Goal: Information Seeking & Learning: Learn about a topic

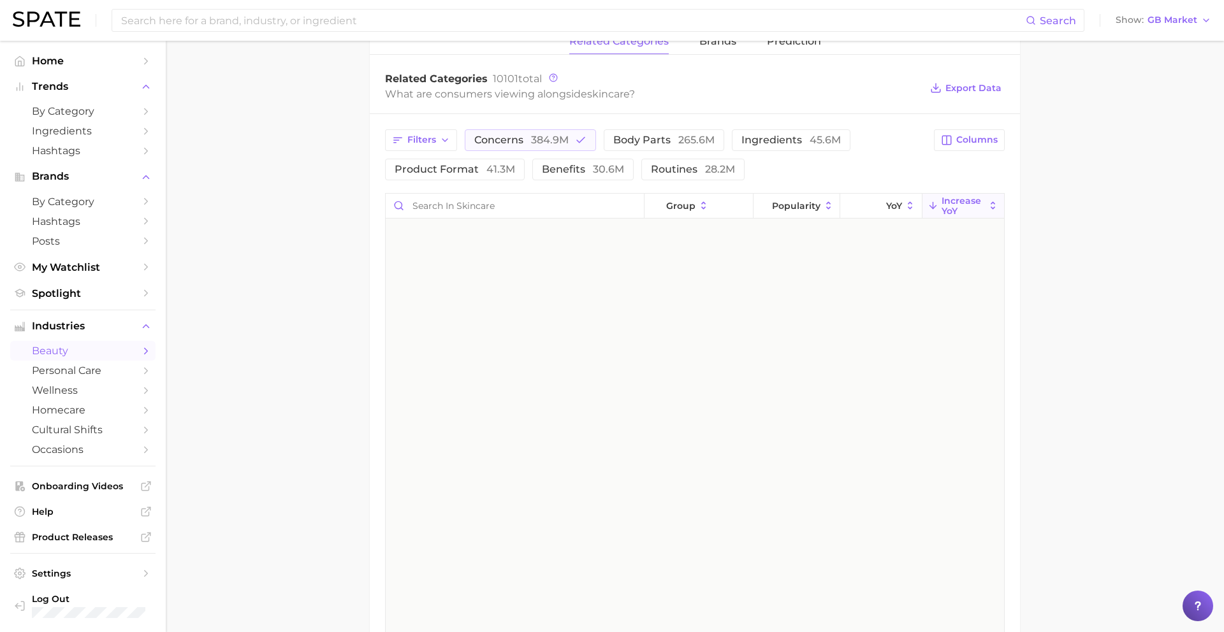
scroll to position [2778, 0]
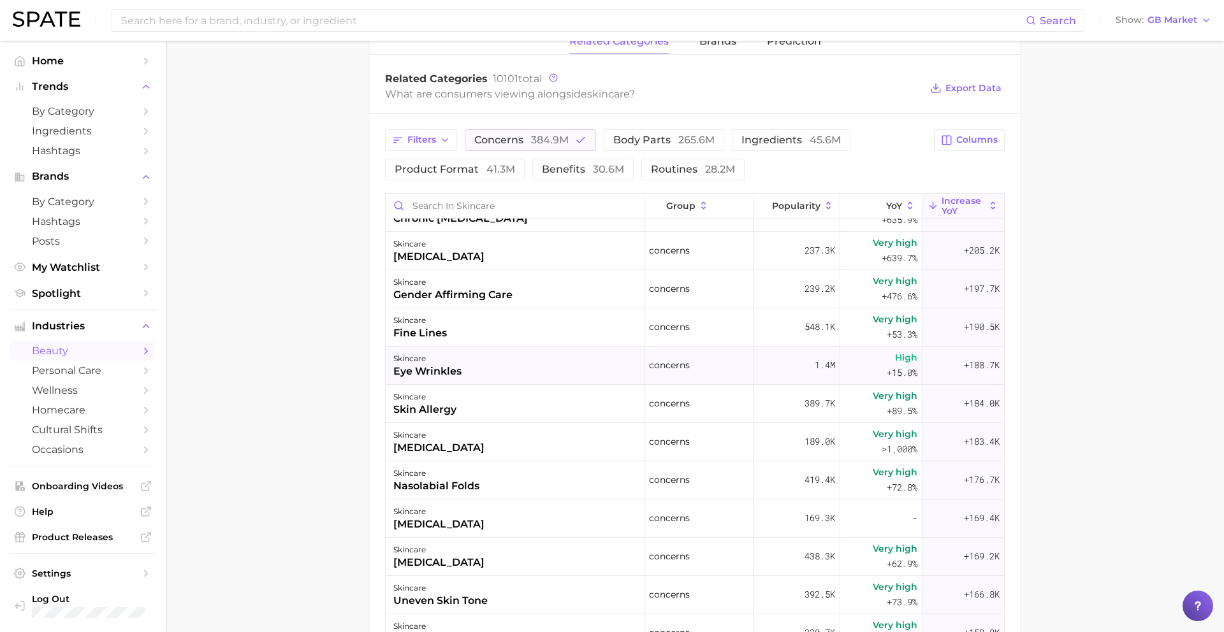
click at [489, 368] on div "skincare eye wrinkles" at bounding box center [515, 366] width 259 height 38
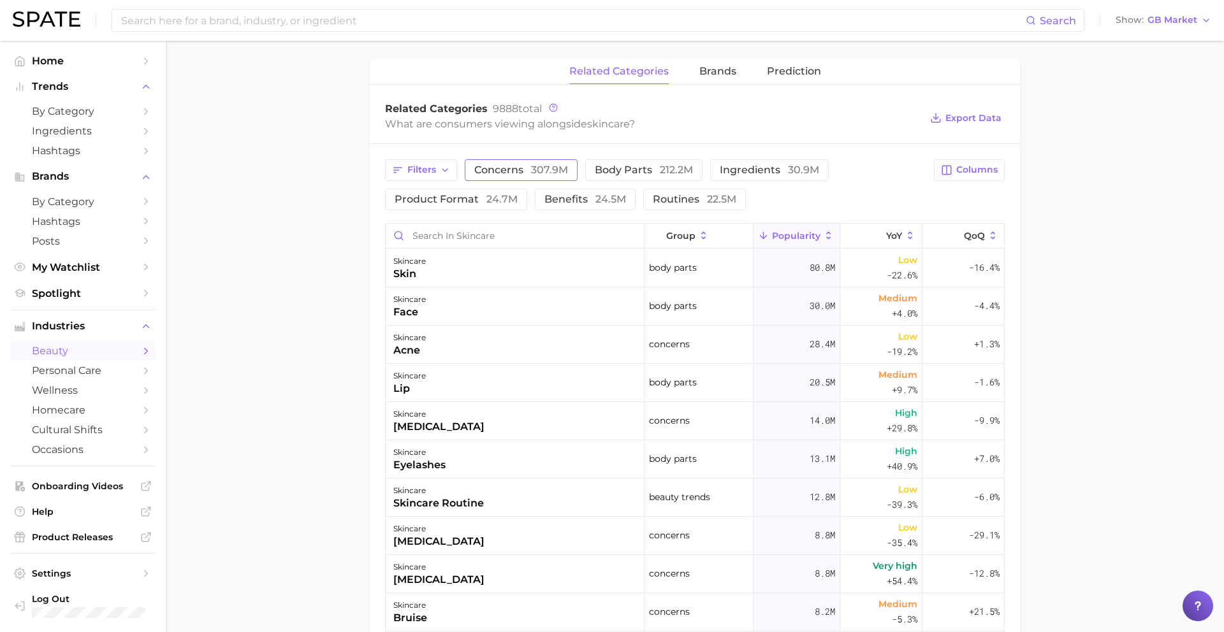
click at [533, 174] on span "307.9m" at bounding box center [549, 170] width 37 height 12
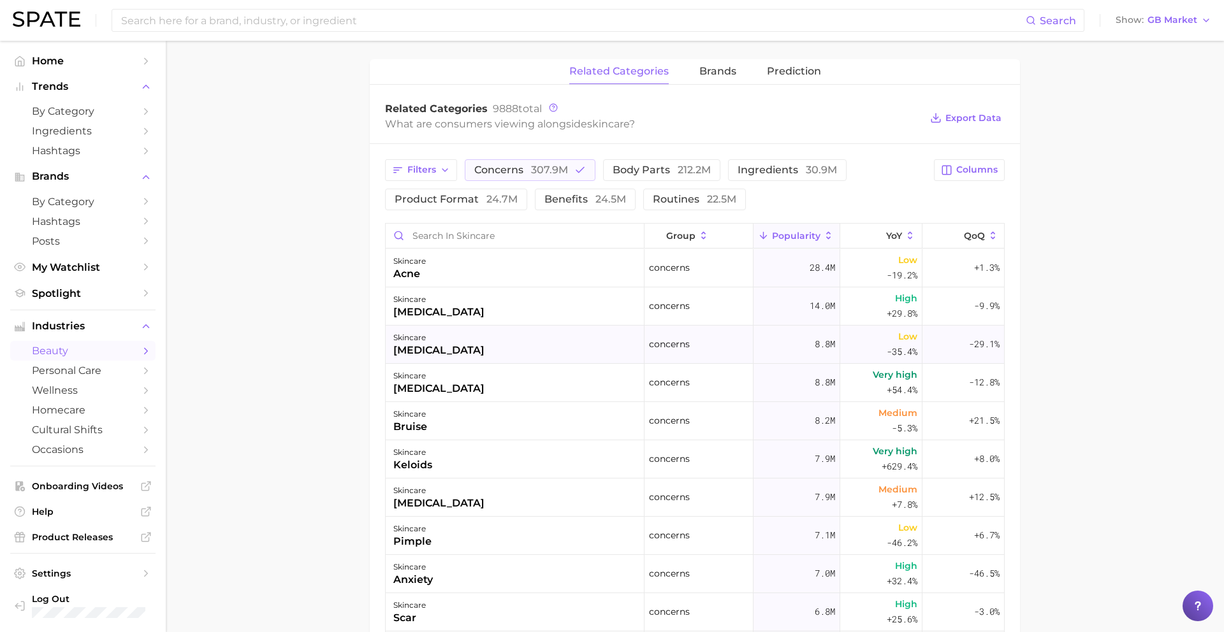
scroll to position [1, 0]
click at [958, 172] on span "Columns" at bounding box center [976, 169] width 41 height 11
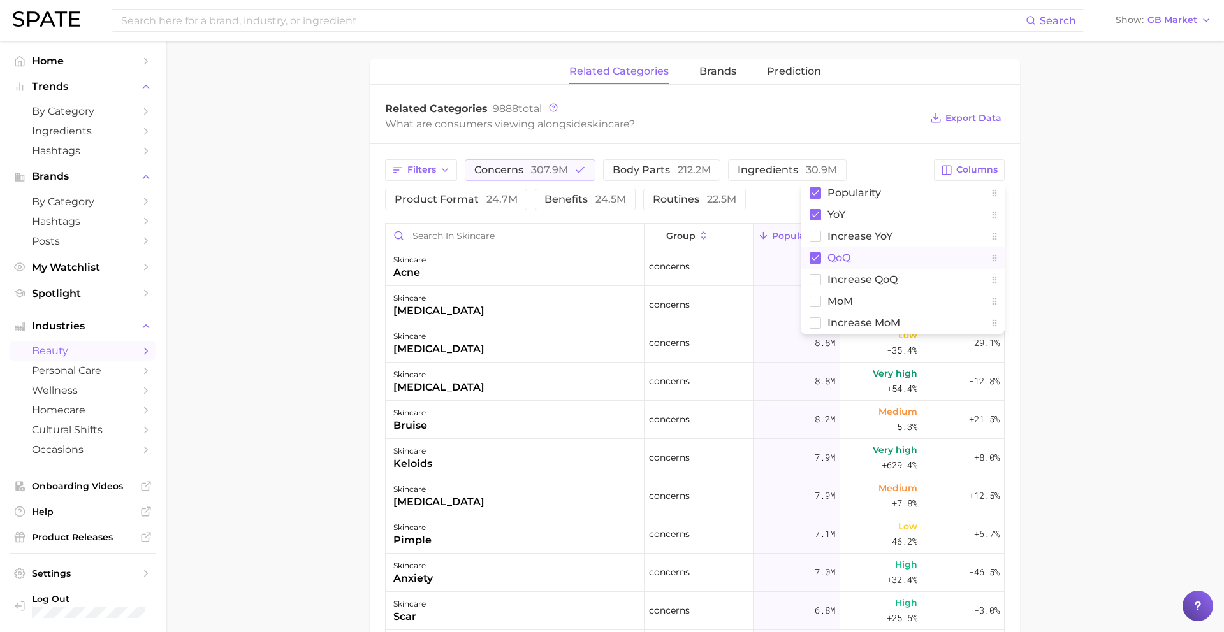
click at [843, 254] on span "QoQ" at bounding box center [838, 257] width 23 height 11
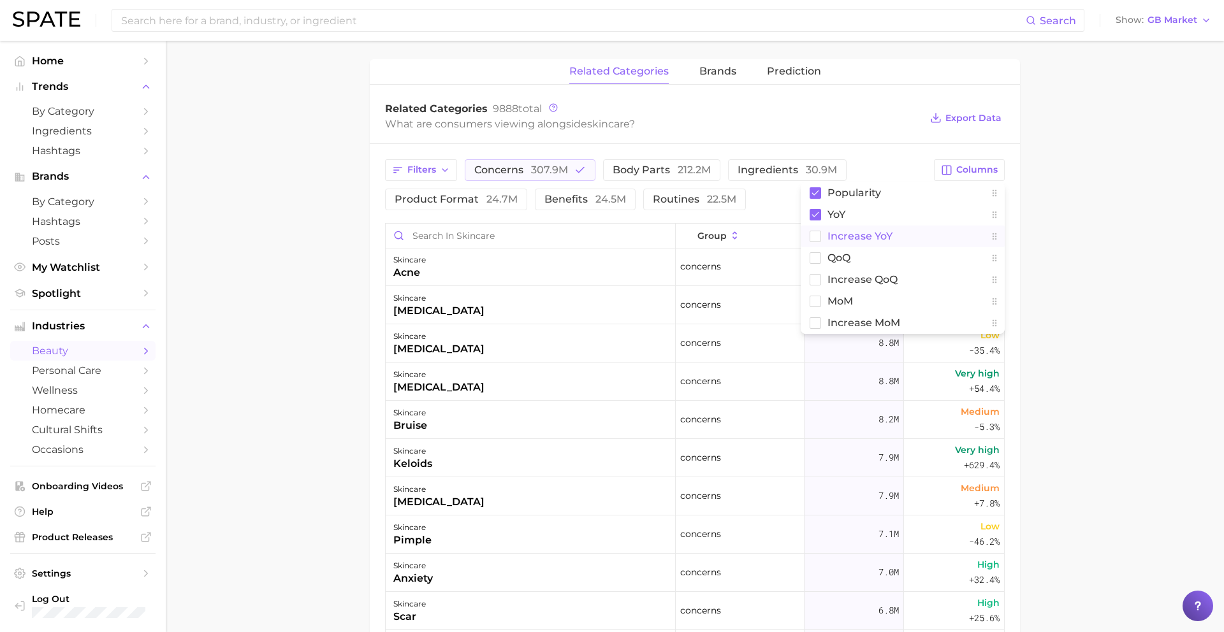
click at [843, 240] on span "Increase YoY" at bounding box center [859, 236] width 65 height 11
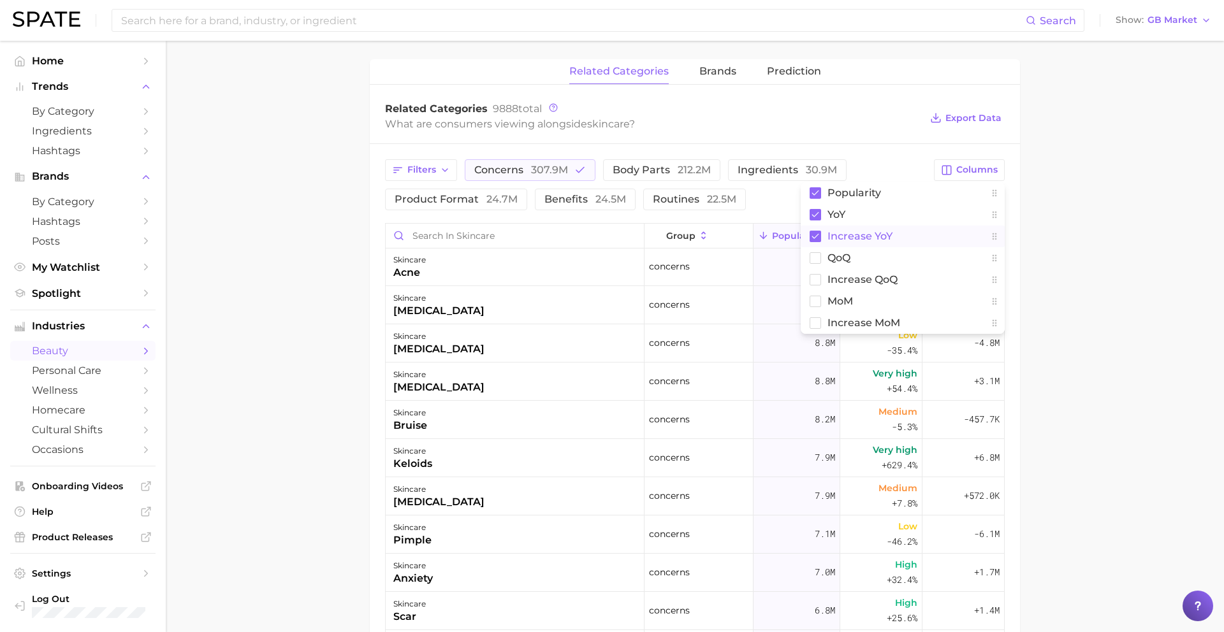
click at [1107, 185] on main "1. skincare 2. Subcategory Overview Google TikTok skincare Popularity 5.0b YoY …" at bounding box center [695, 272] width 1058 height 1324
click at [963, 229] on span "Increase YoY" at bounding box center [962, 236] width 43 height 20
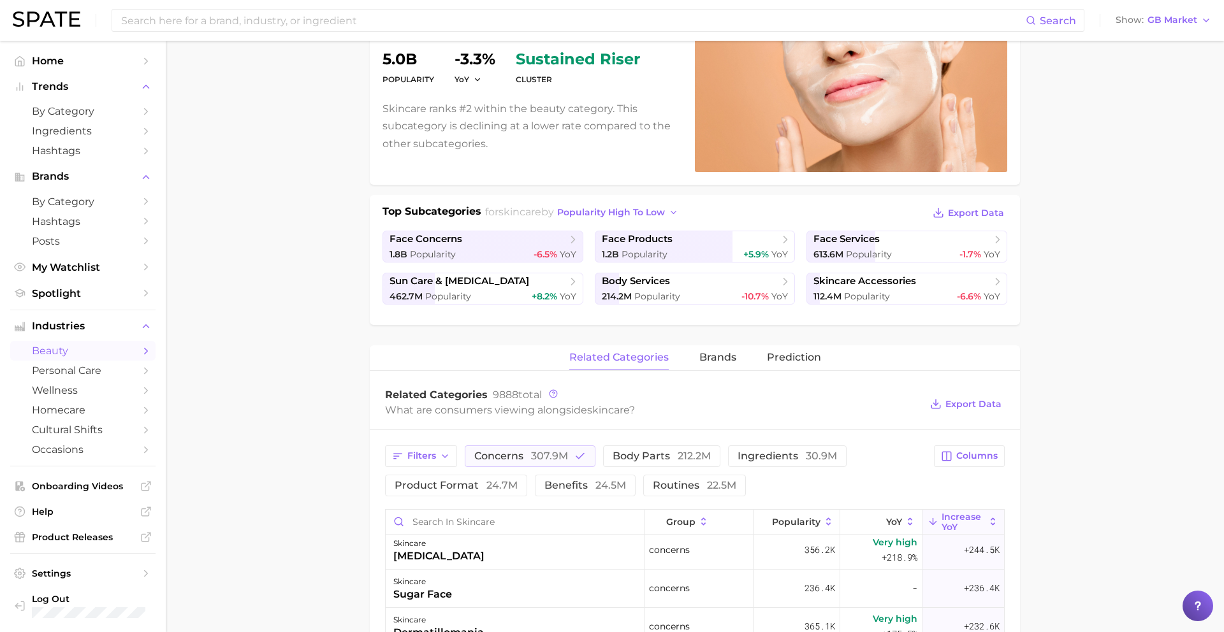
scroll to position [150, 0]
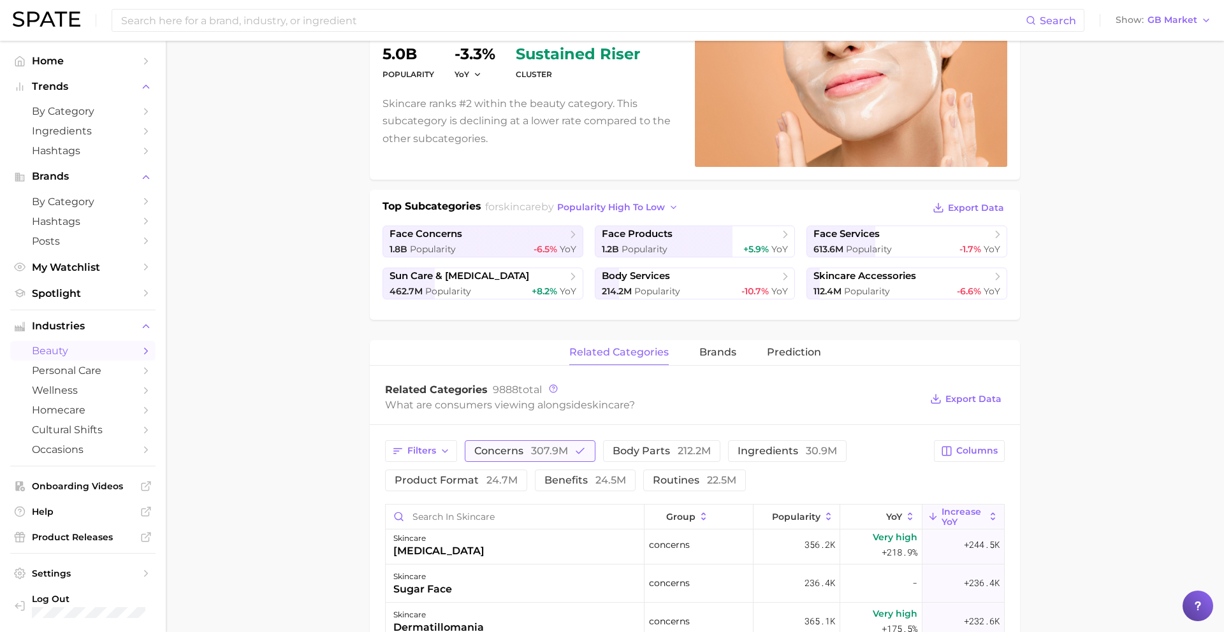
click at [519, 451] on span "concerns 307.9m" at bounding box center [521, 451] width 94 height 10
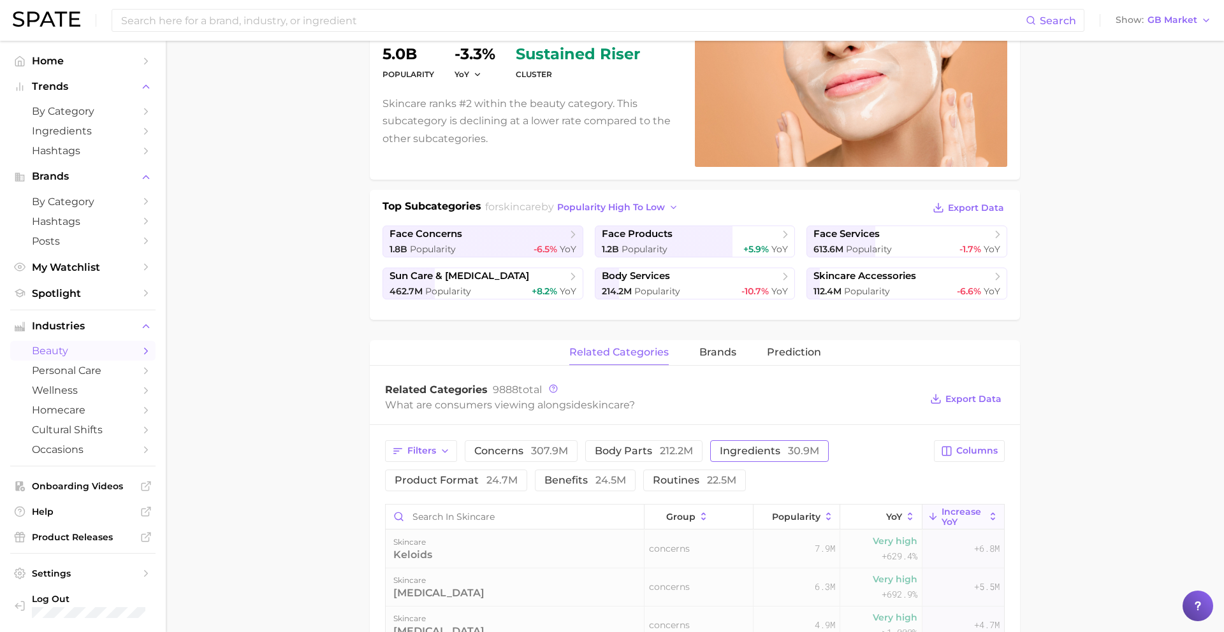
click at [736, 446] on span "ingredients 30.9m" at bounding box center [768, 451] width 99 height 10
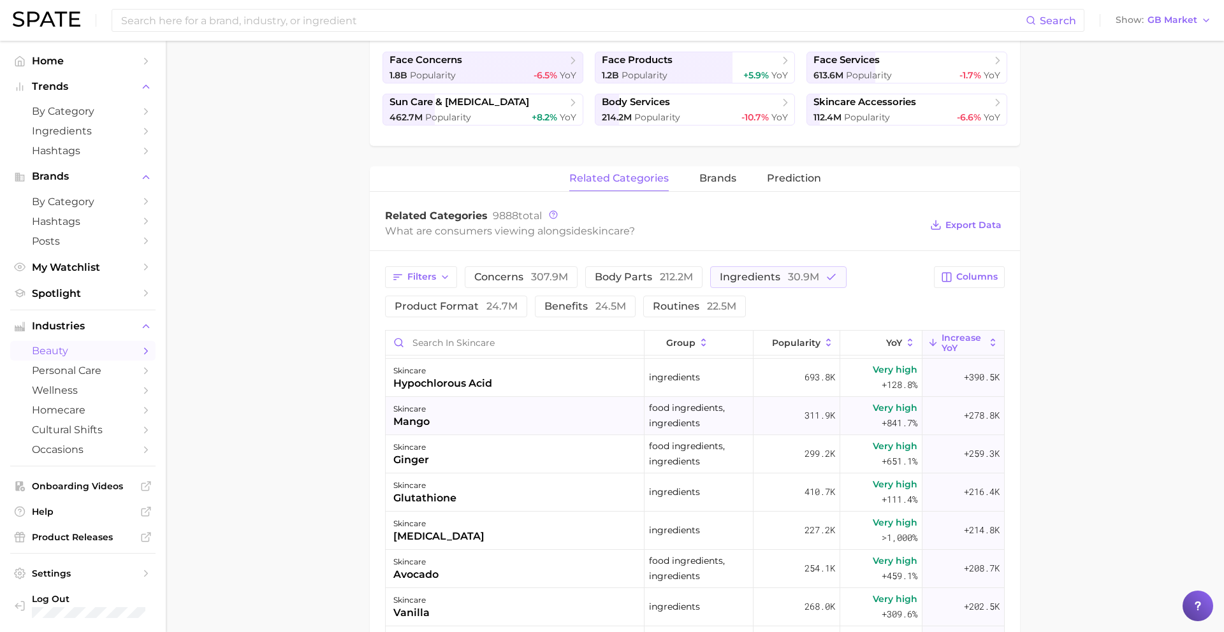
scroll to position [171, 0]
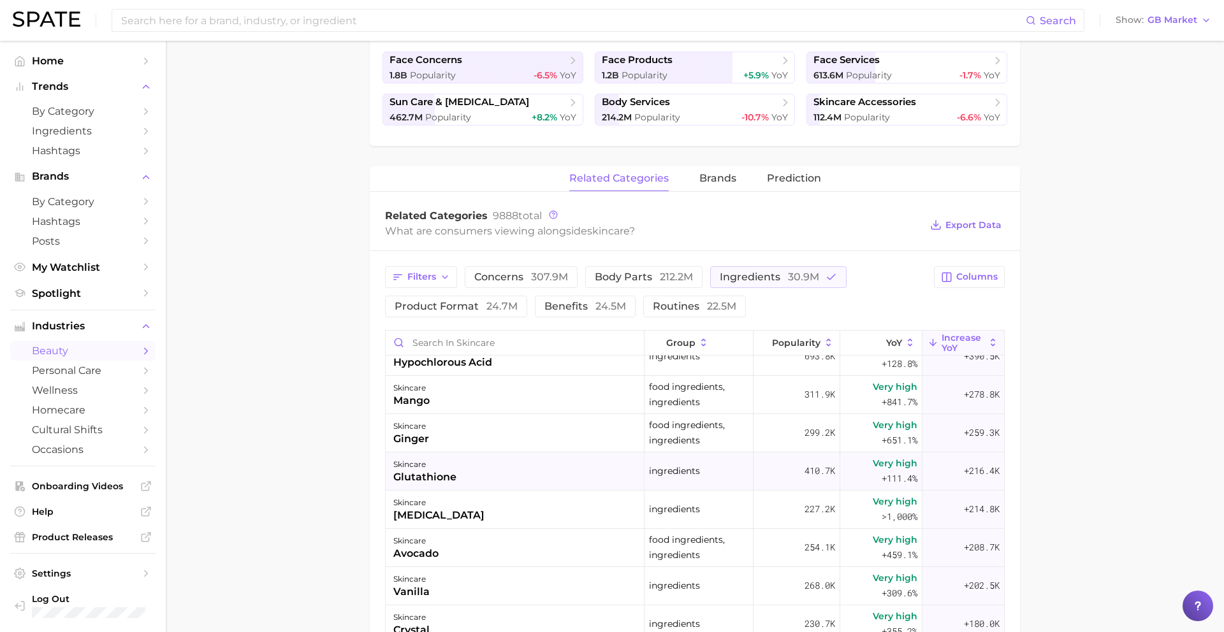
click at [545, 464] on div "skincare glutathione" at bounding box center [515, 471] width 259 height 38
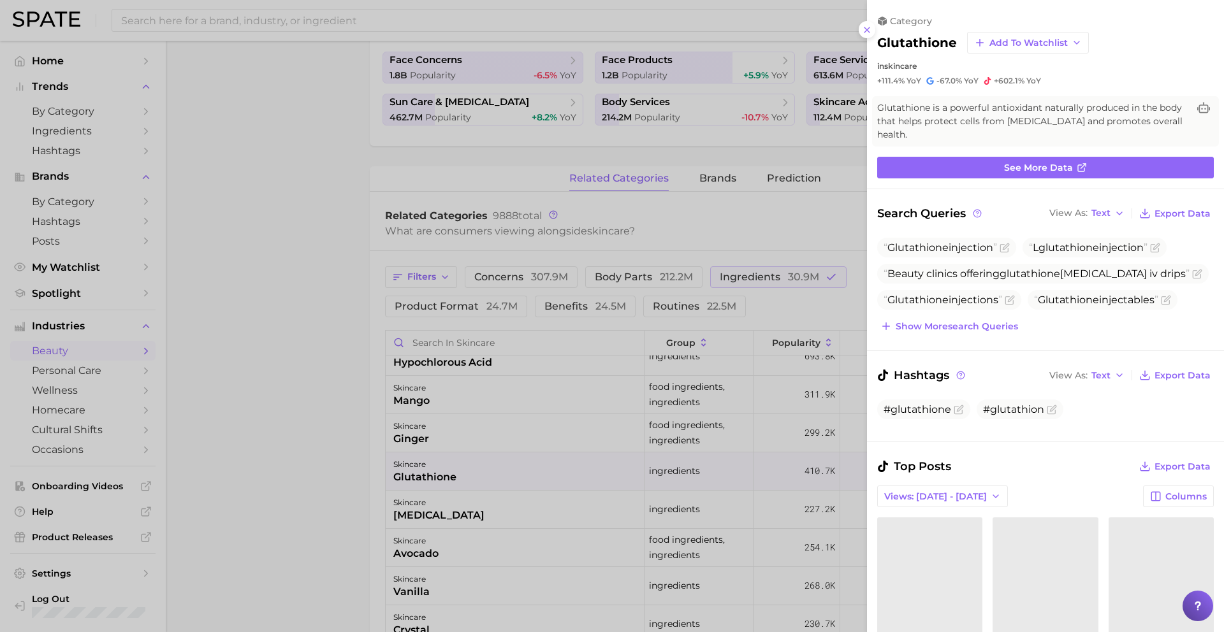
click at [546, 465] on div at bounding box center [612, 316] width 1224 height 632
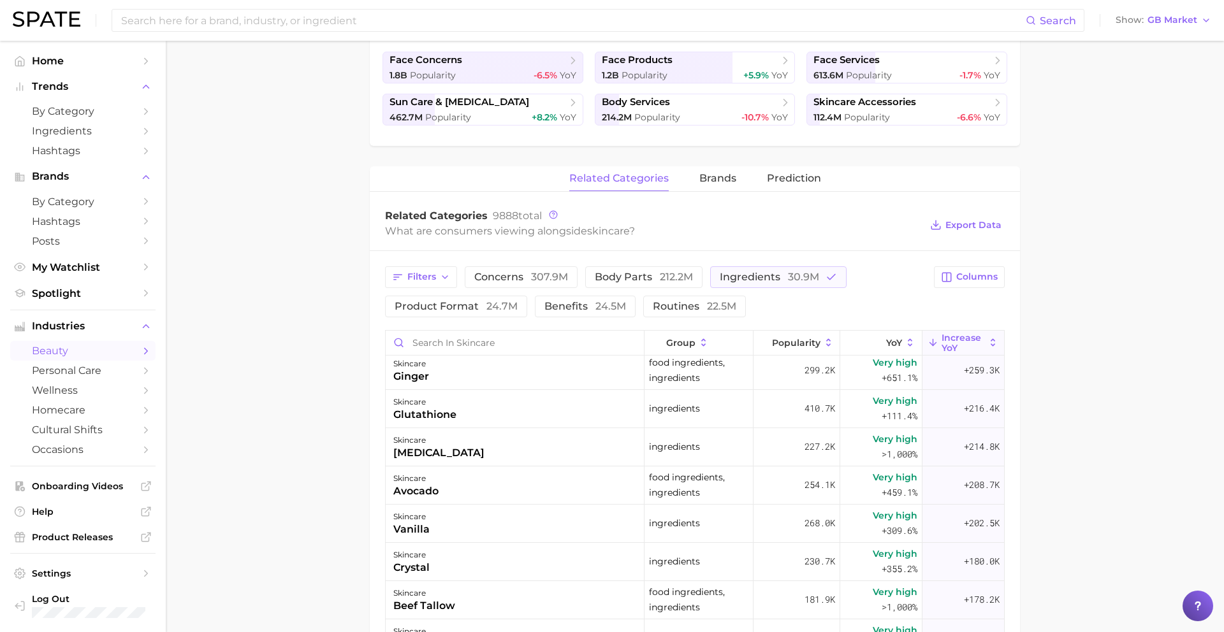
scroll to position [240, 0]
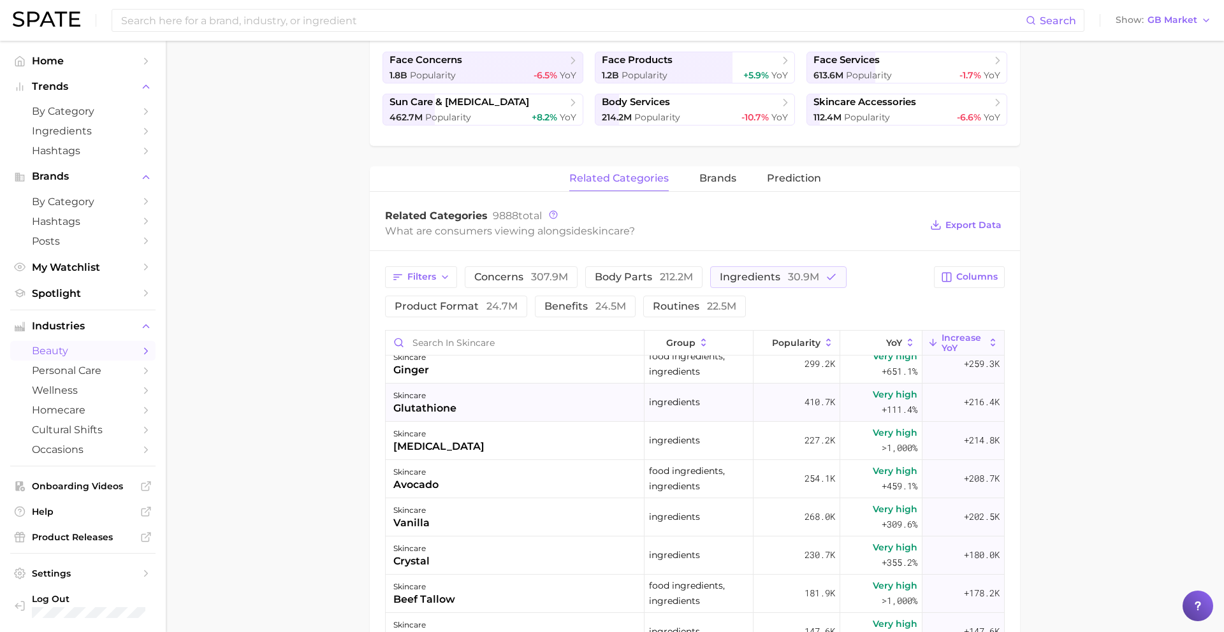
click at [546, 396] on div "skincare glutathione" at bounding box center [515, 403] width 259 height 38
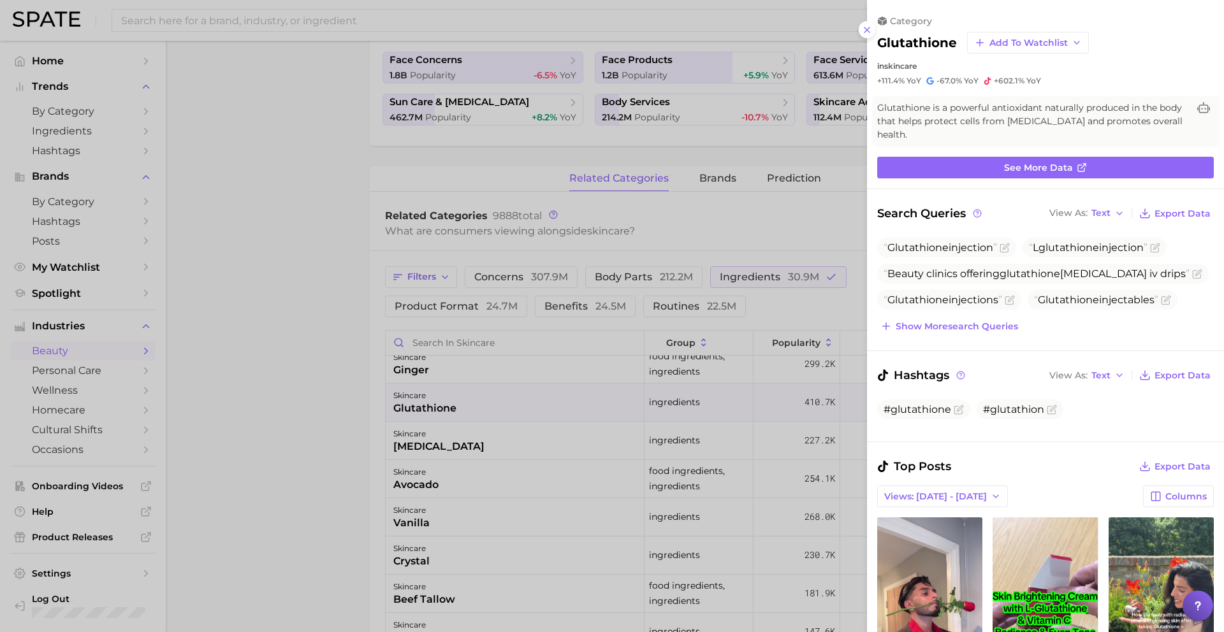
scroll to position [0, 0]
click at [546, 395] on div at bounding box center [612, 316] width 1224 height 632
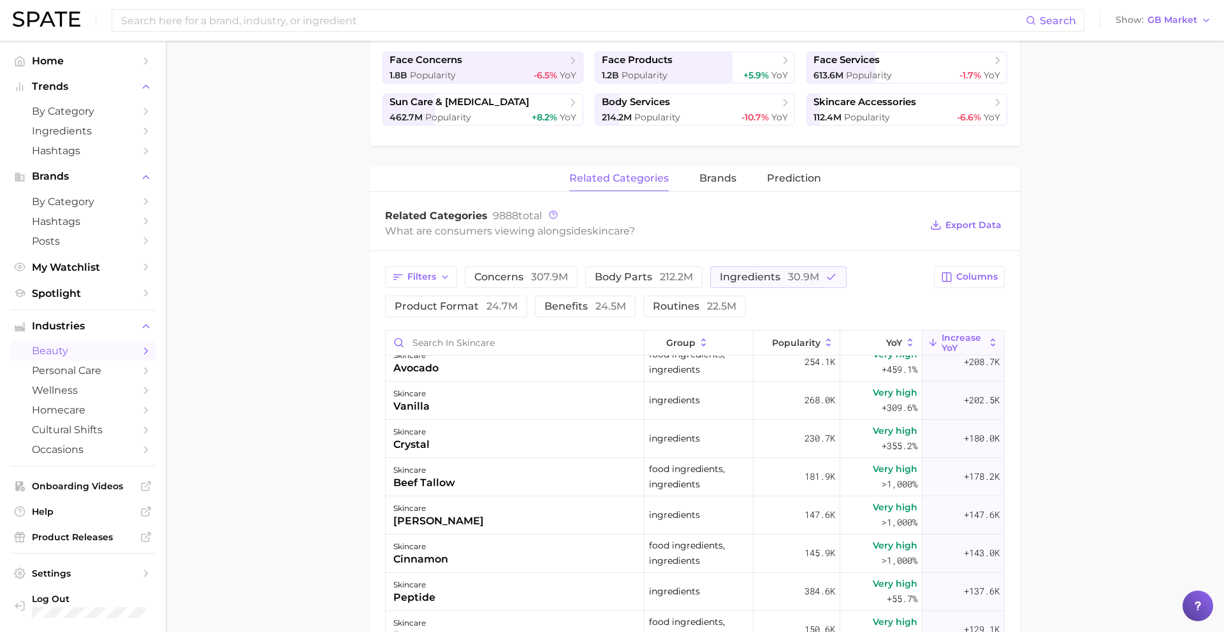
scroll to position [365, 0]
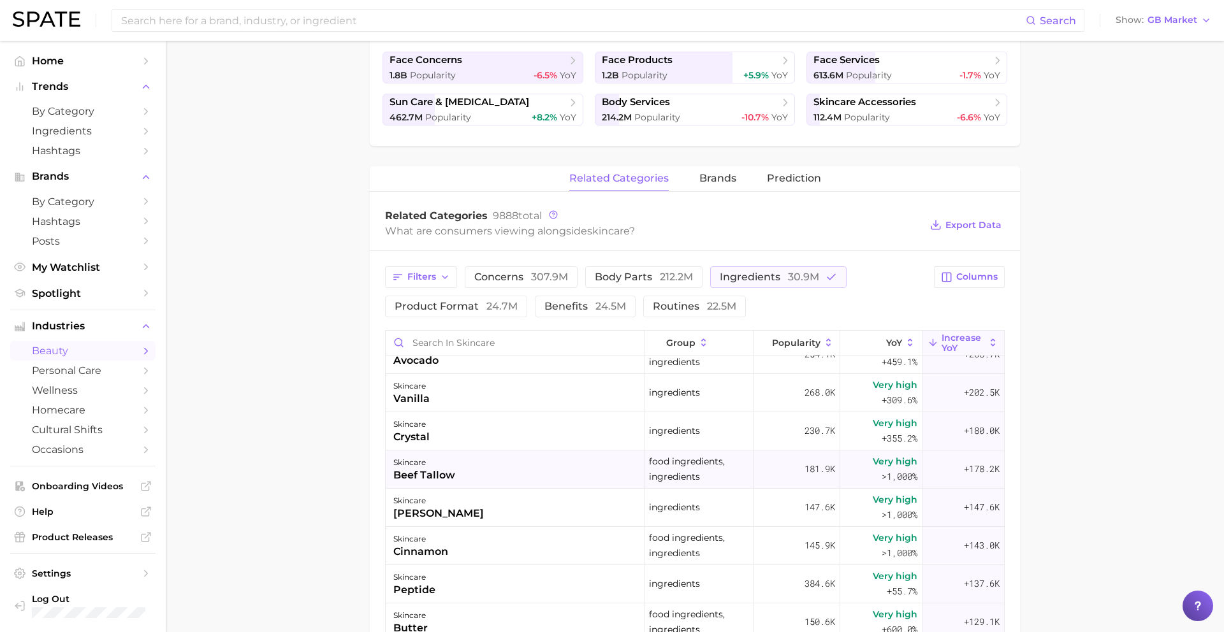
click at [531, 468] on div "skincare beef tallow" at bounding box center [515, 470] width 259 height 38
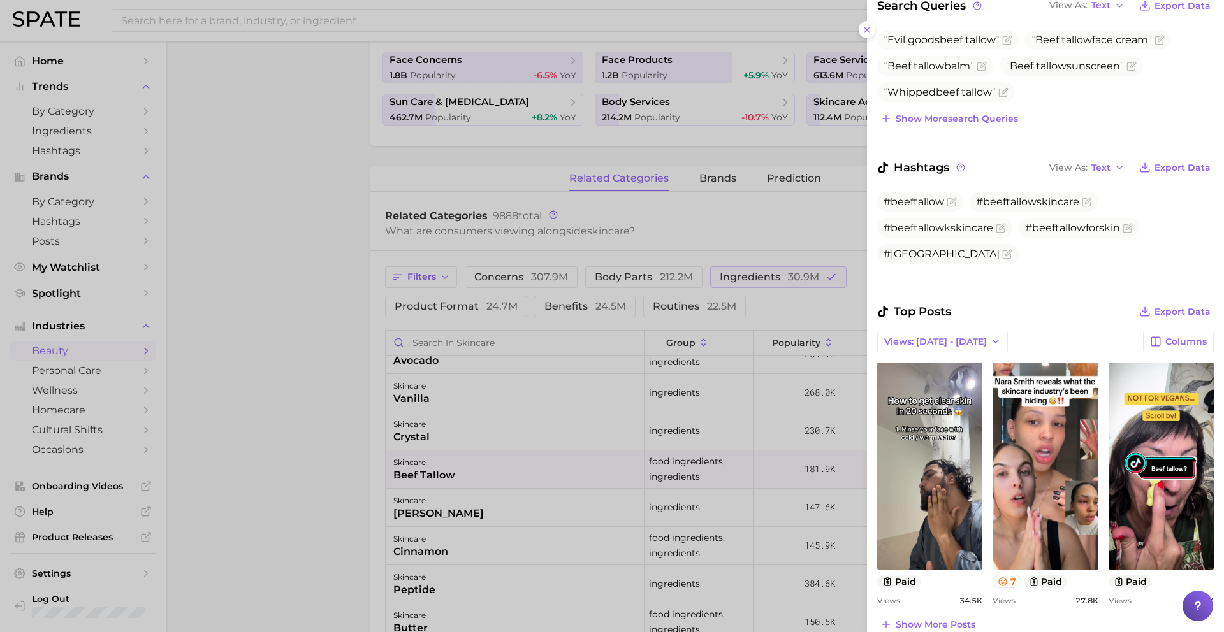
scroll to position [194, 0]
click at [617, 502] on div at bounding box center [612, 316] width 1224 height 632
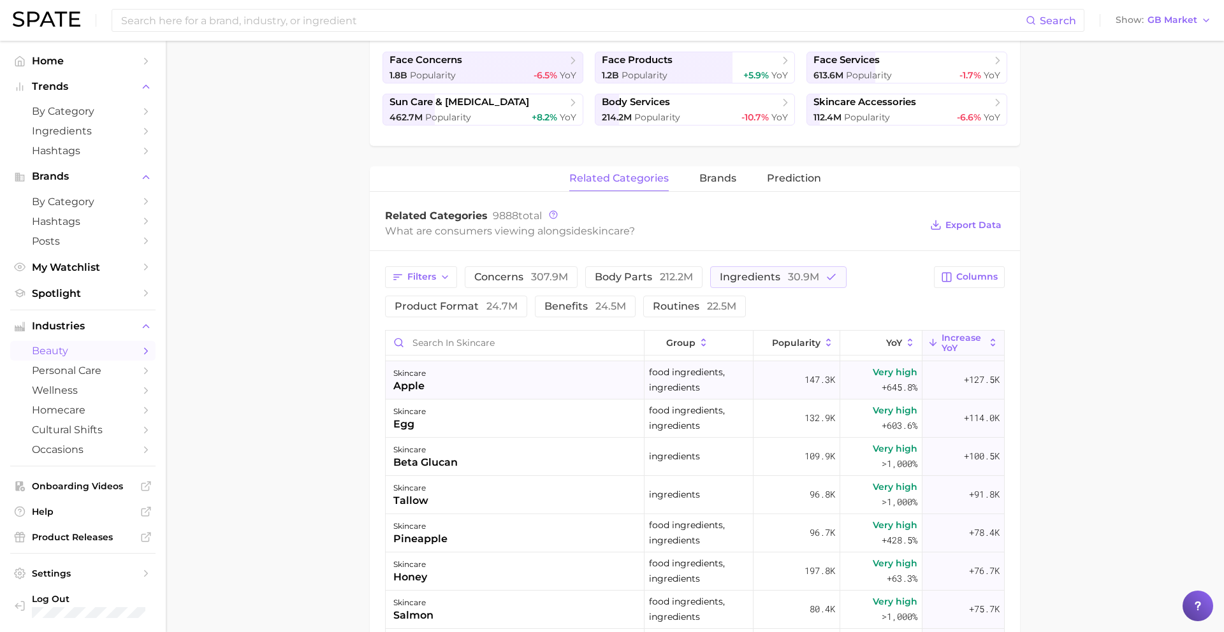
scroll to position [651, 0]
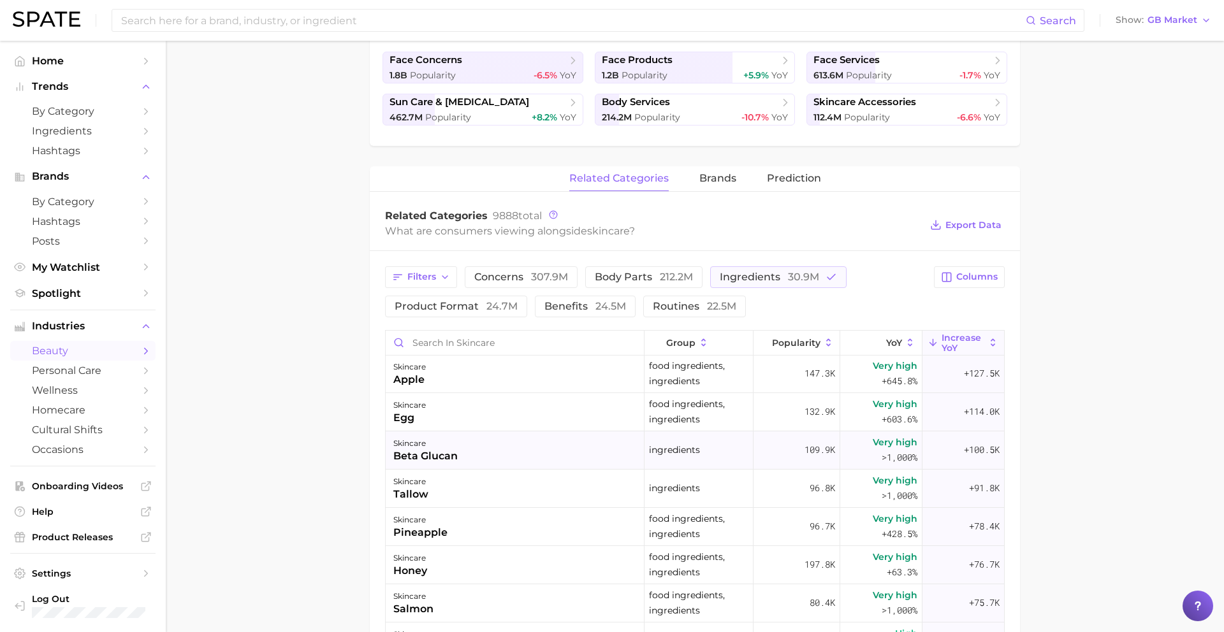
click at [479, 452] on div "skincare beta glucan" at bounding box center [515, 450] width 259 height 38
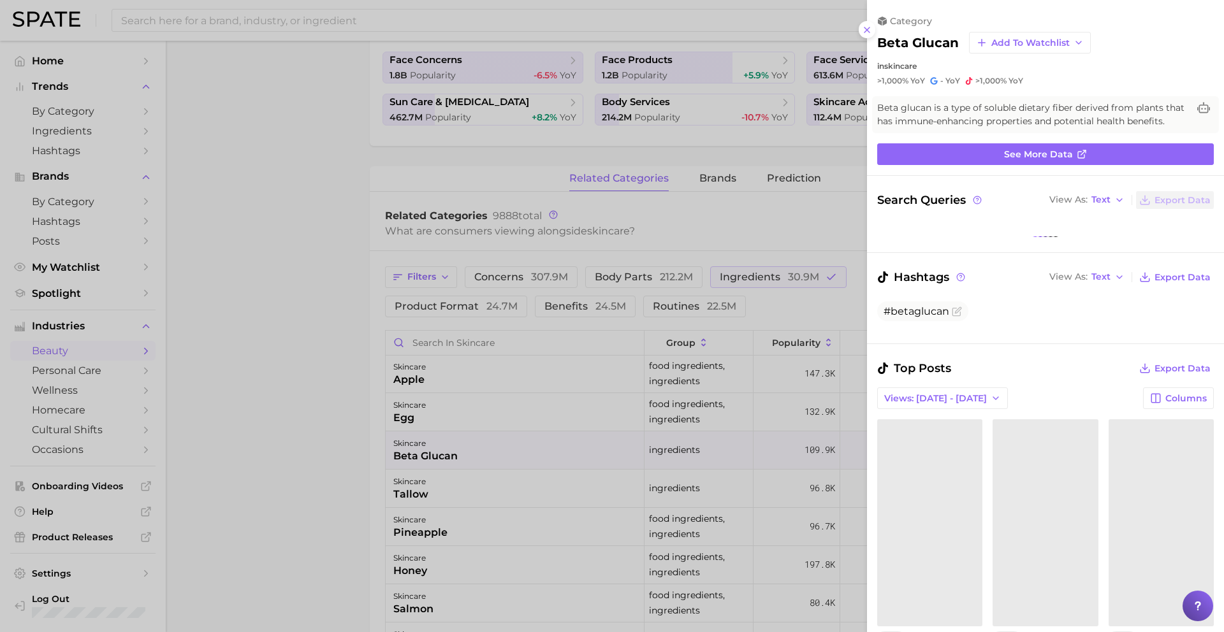
click at [479, 452] on div at bounding box center [612, 316] width 1224 height 632
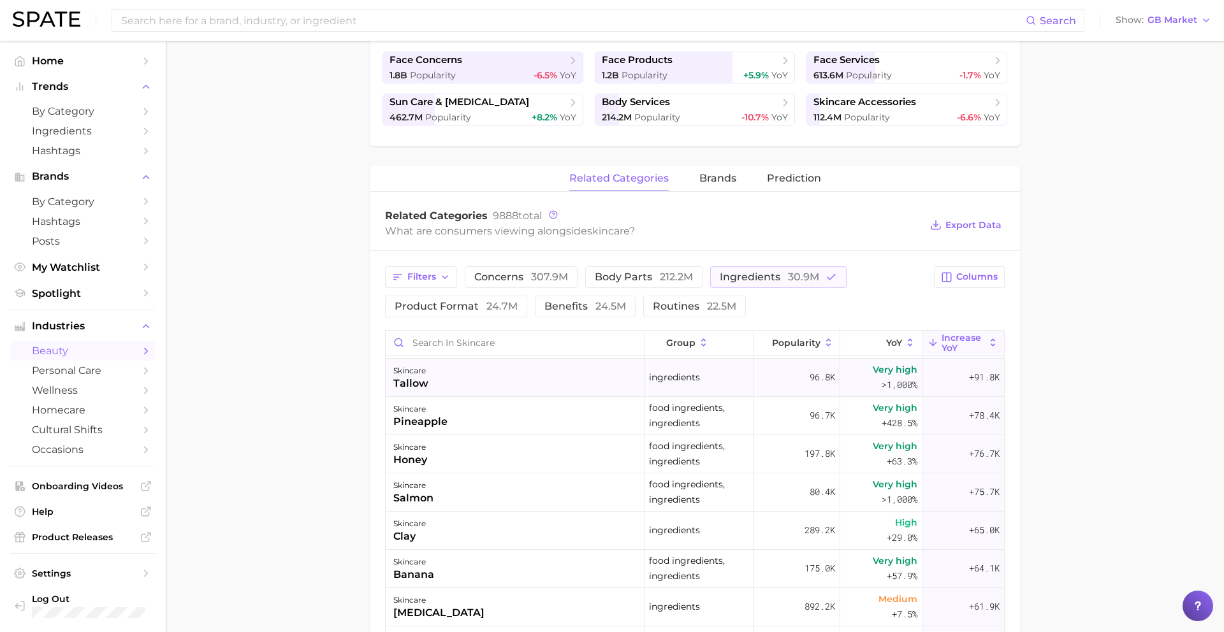
scroll to position [769, 0]
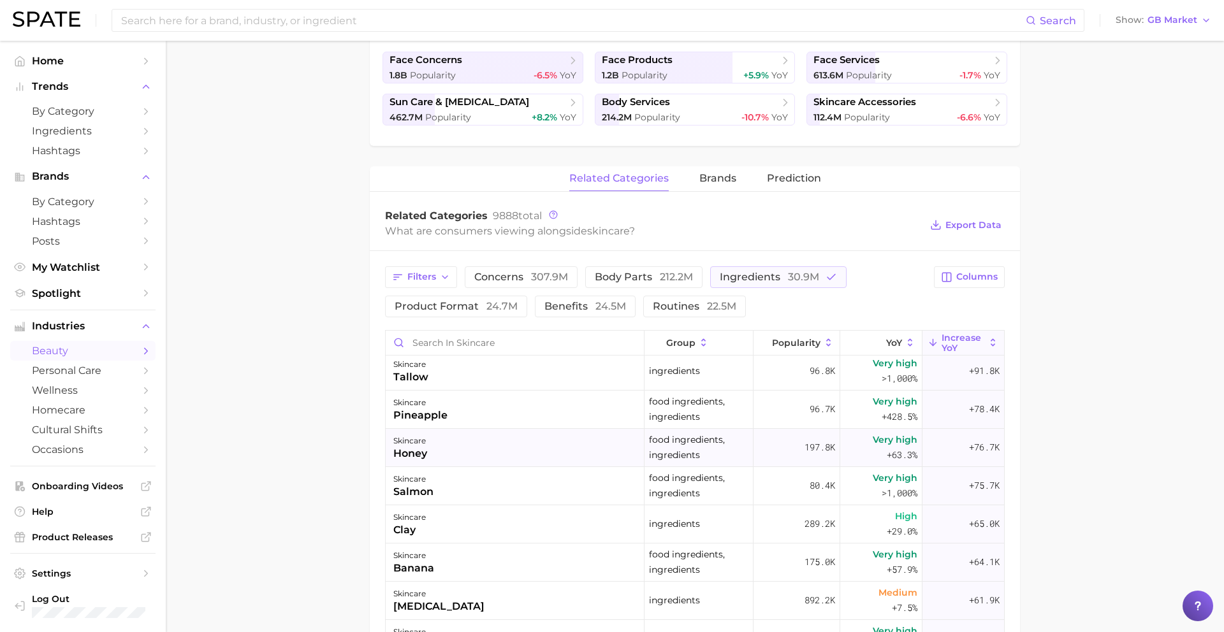
click at [479, 445] on div "skincare honey" at bounding box center [515, 448] width 259 height 38
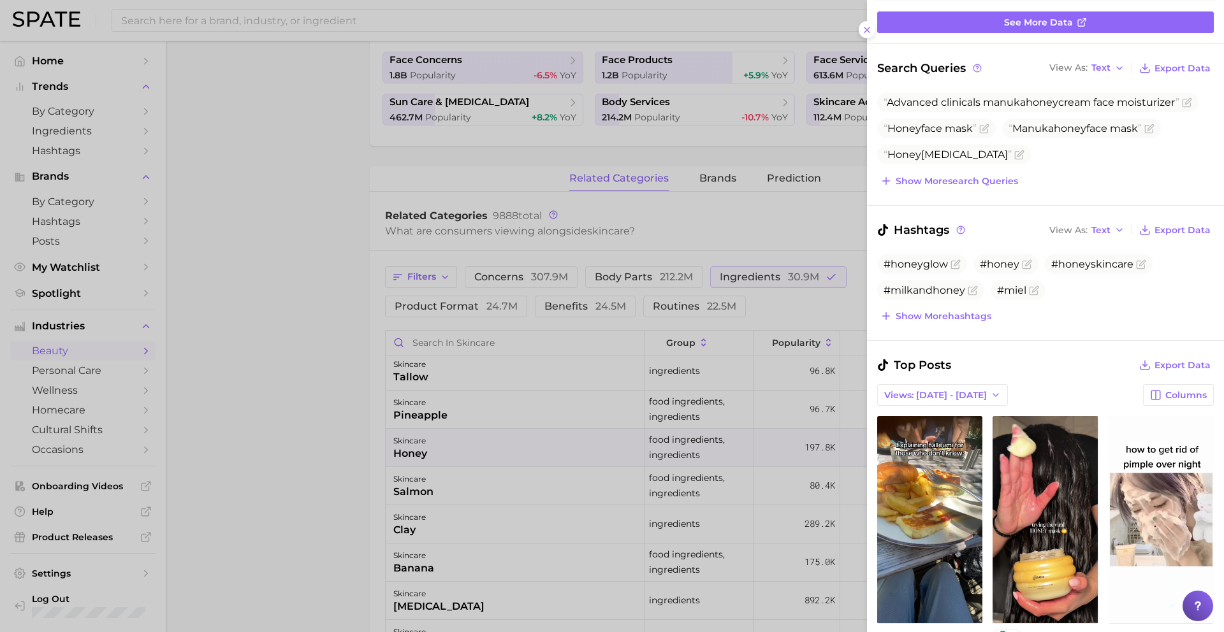
scroll to position [217, 0]
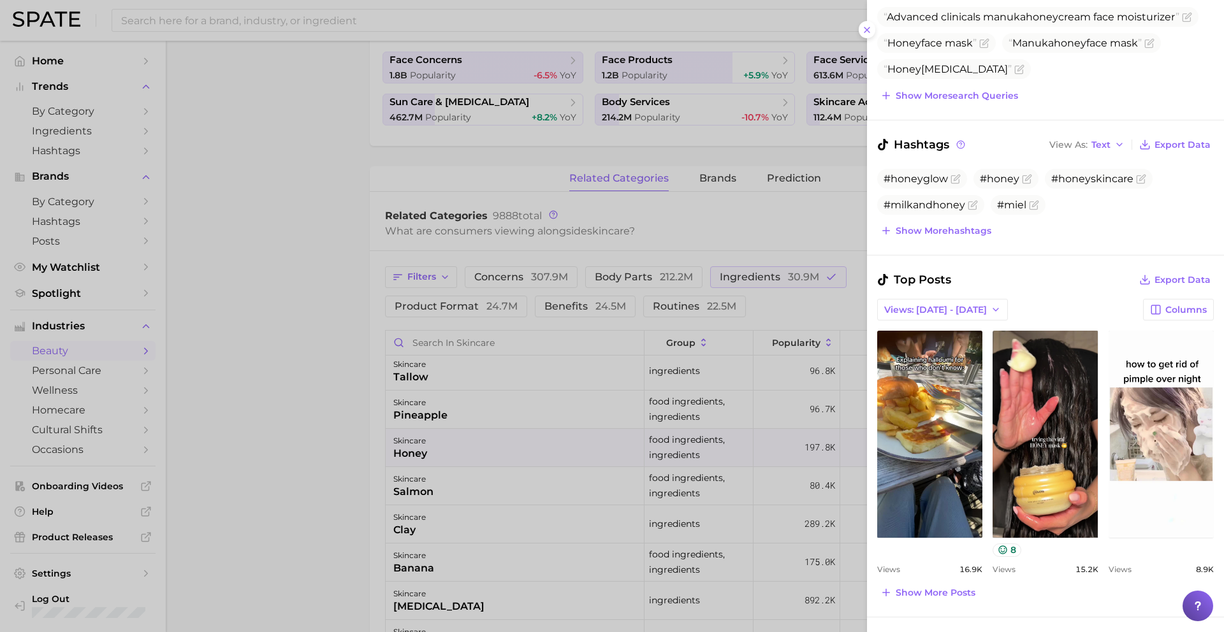
click at [422, 603] on div at bounding box center [612, 316] width 1224 height 632
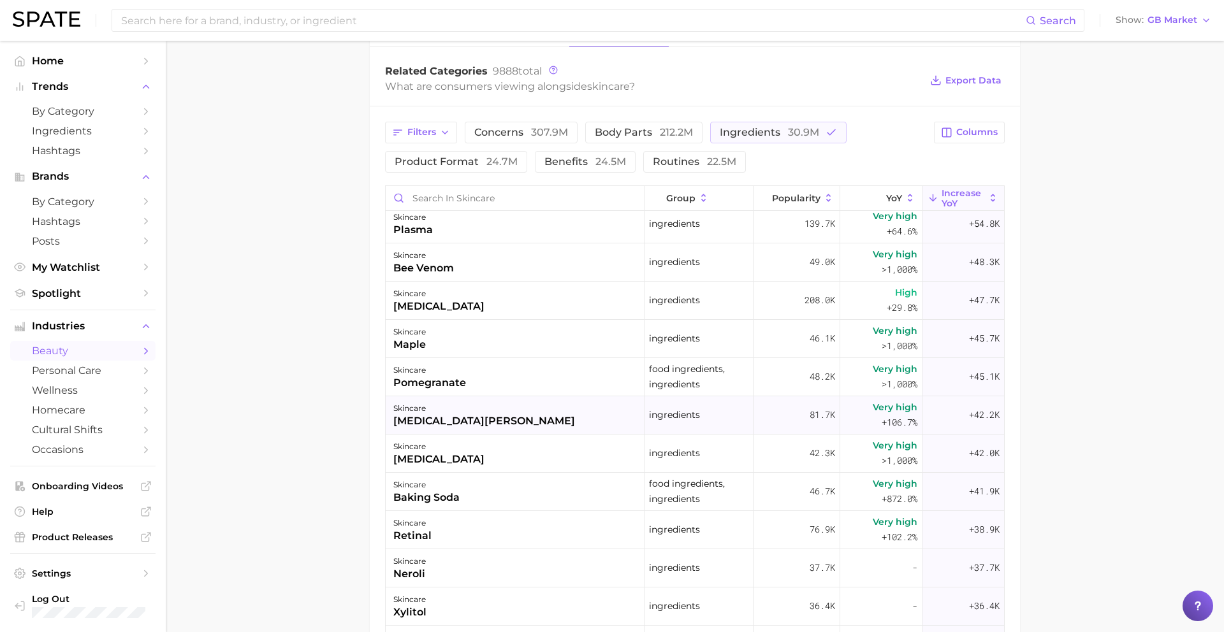
scroll to position [475, 0]
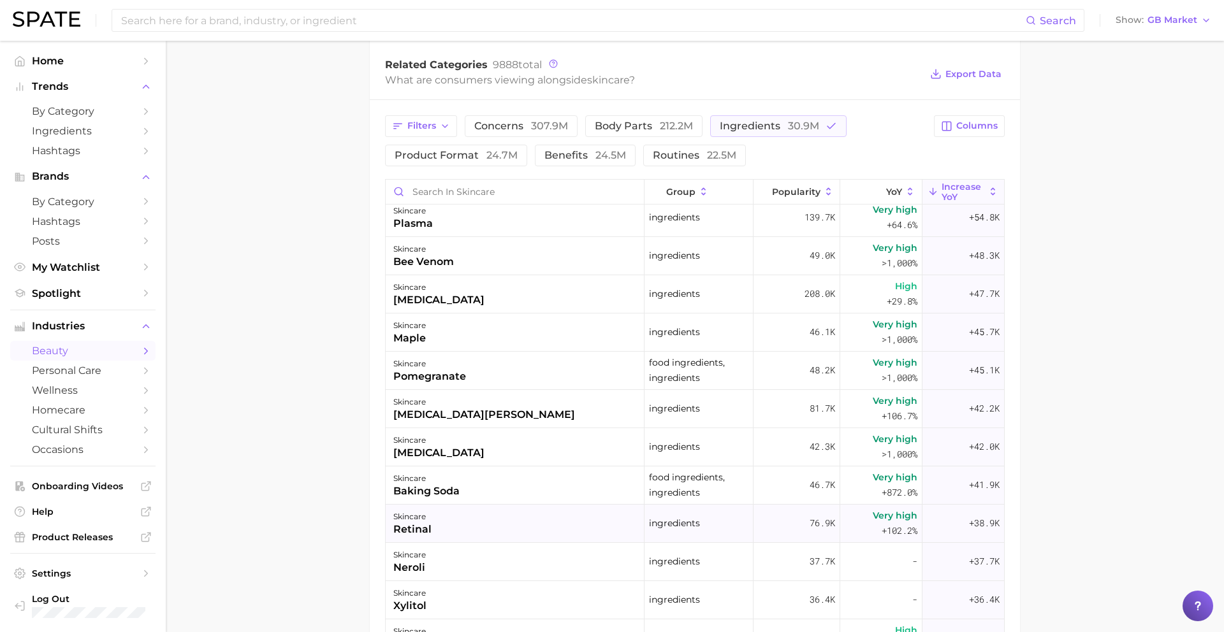
click at [443, 523] on div "skincare retinal" at bounding box center [515, 524] width 259 height 38
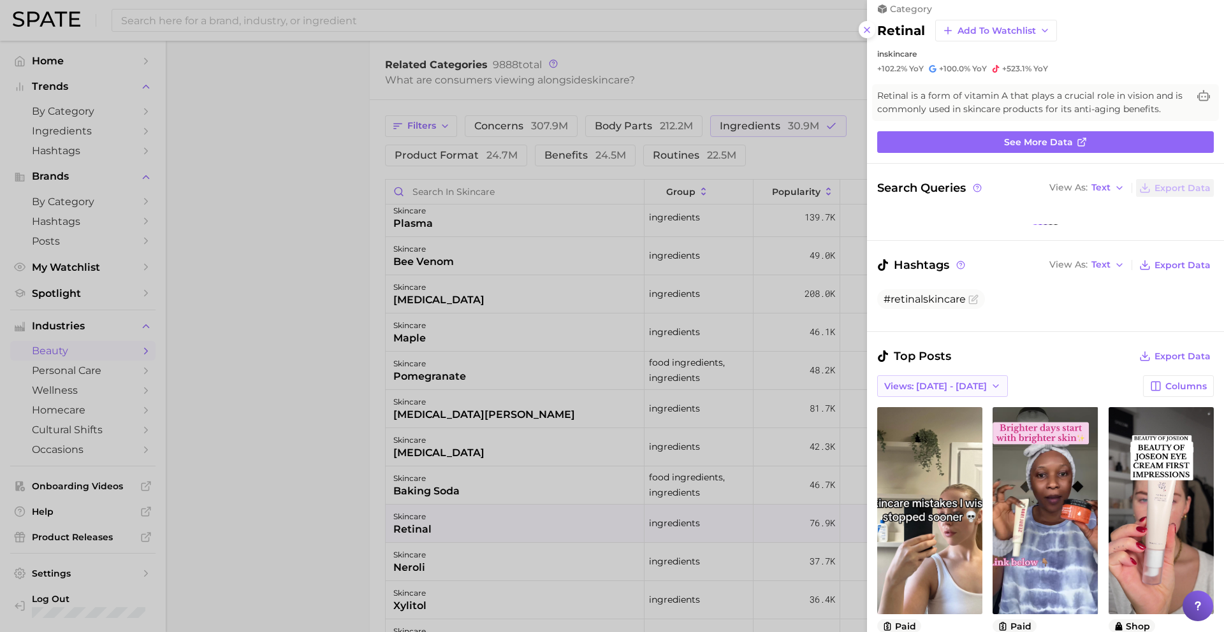
scroll to position [13, 0]
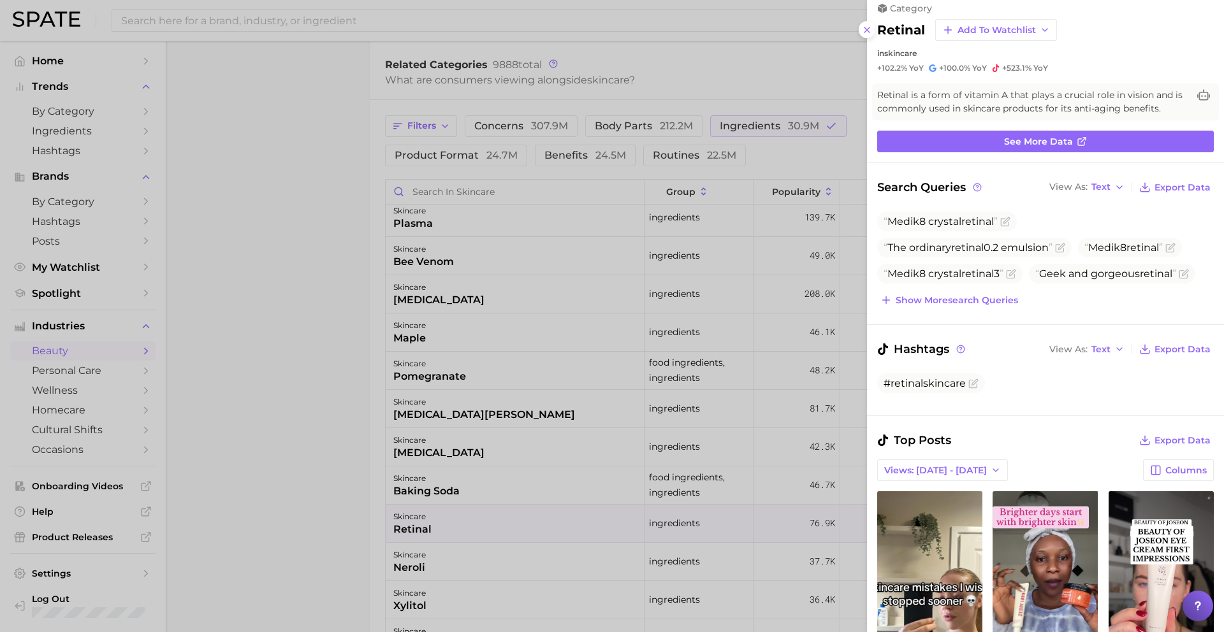
drag, startPoint x: 607, startPoint y: 187, endPoint x: 747, endPoint y: 110, distance: 160.9
click at [607, 187] on div at bounding box center [612, 316] width 1224 height 632
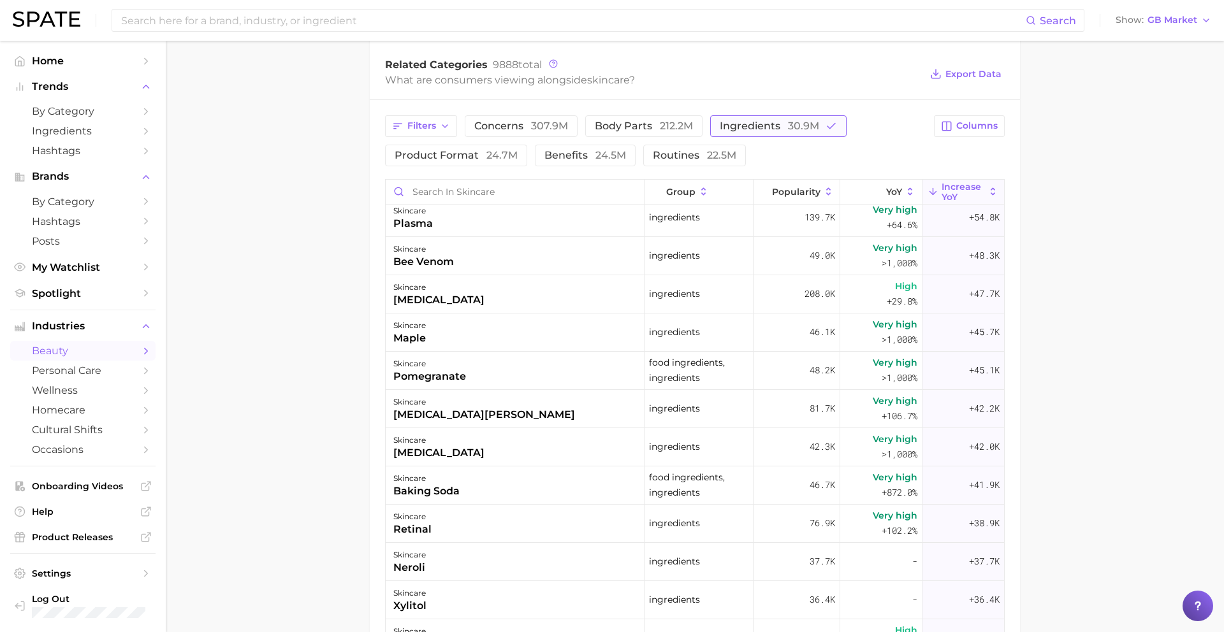
click at [745, 132] on button "ingredients 30.9m" at bounding box center [778, 126] width 136 height 22
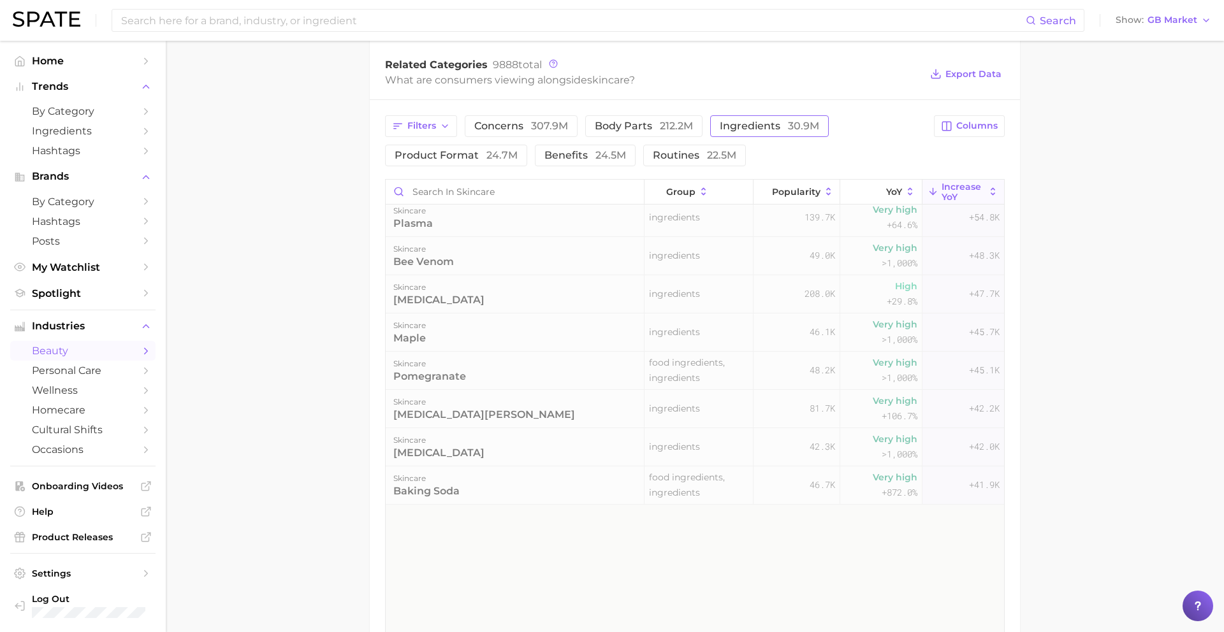
scroll to position [0, 0]
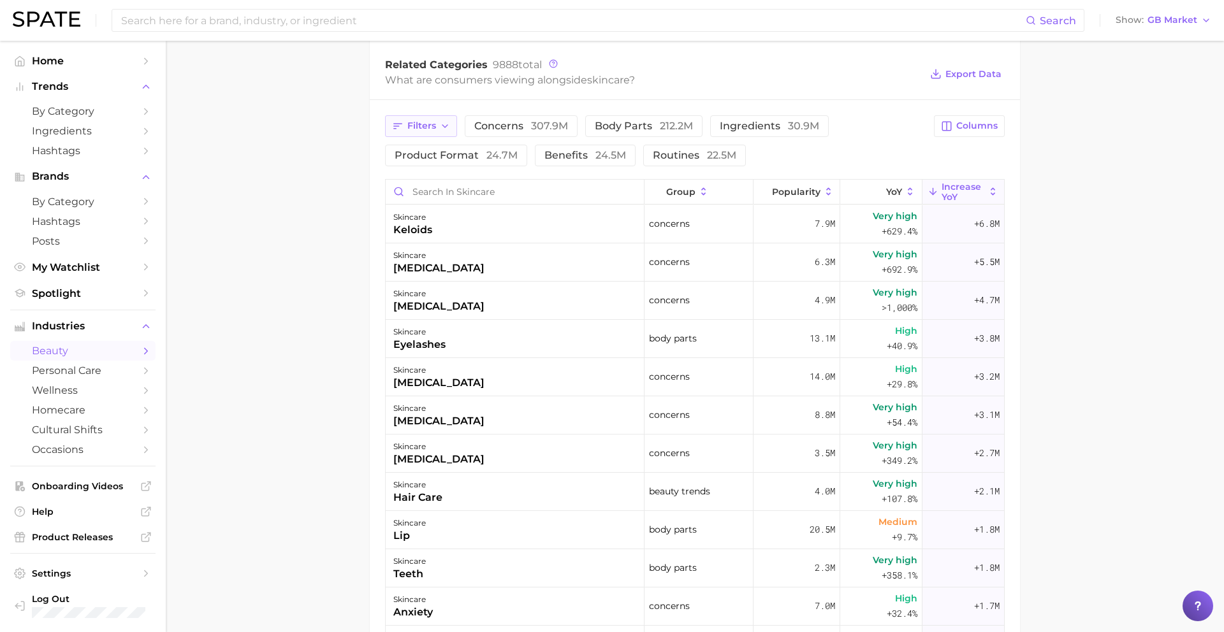
click at [430, 131] on button "Filters" at bounding box center [421, 126] width 72 height 22
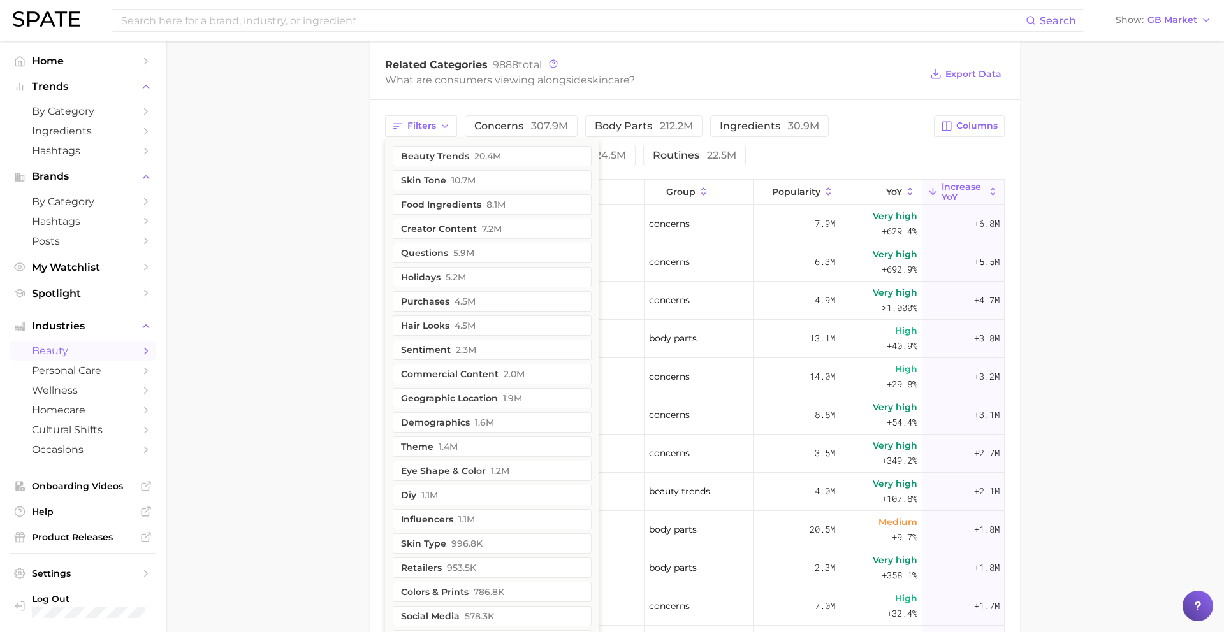
click at [447, 415] on button "demographics 1.6m" at bounding box center [492, 422] width 199 height 20
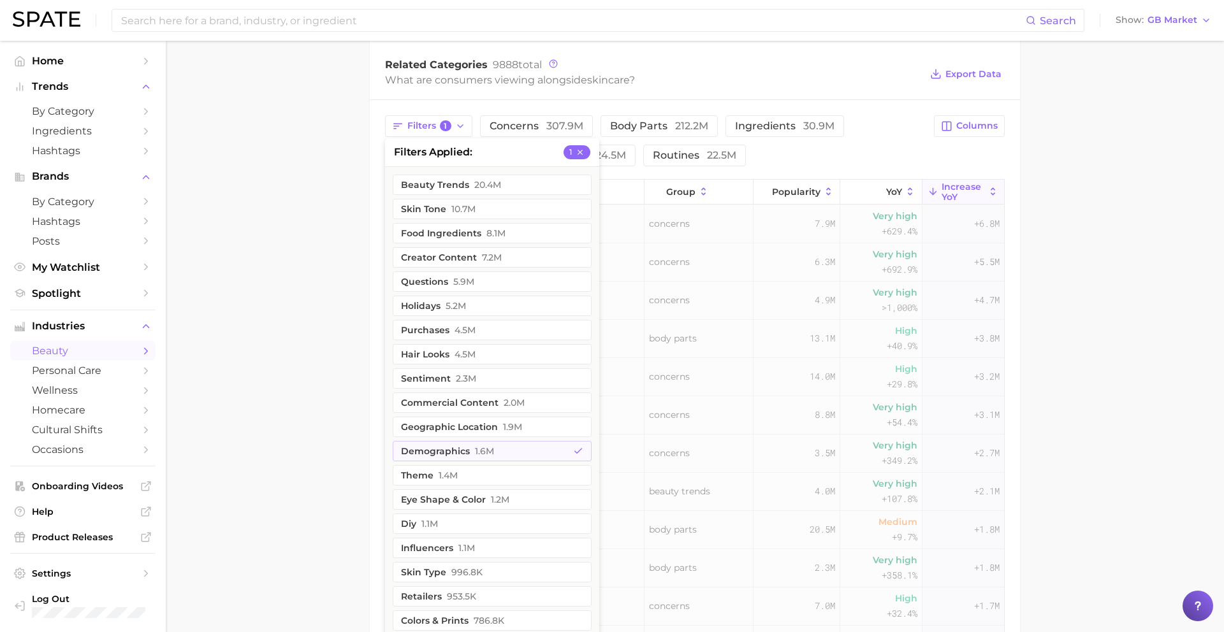
click at [315, 328] on main "1. skincare 2. Subcategory Overview Google TikTok skincare Popularity 5.0b YoY …" at bounding box center [695, 228] width 1058 height 1324
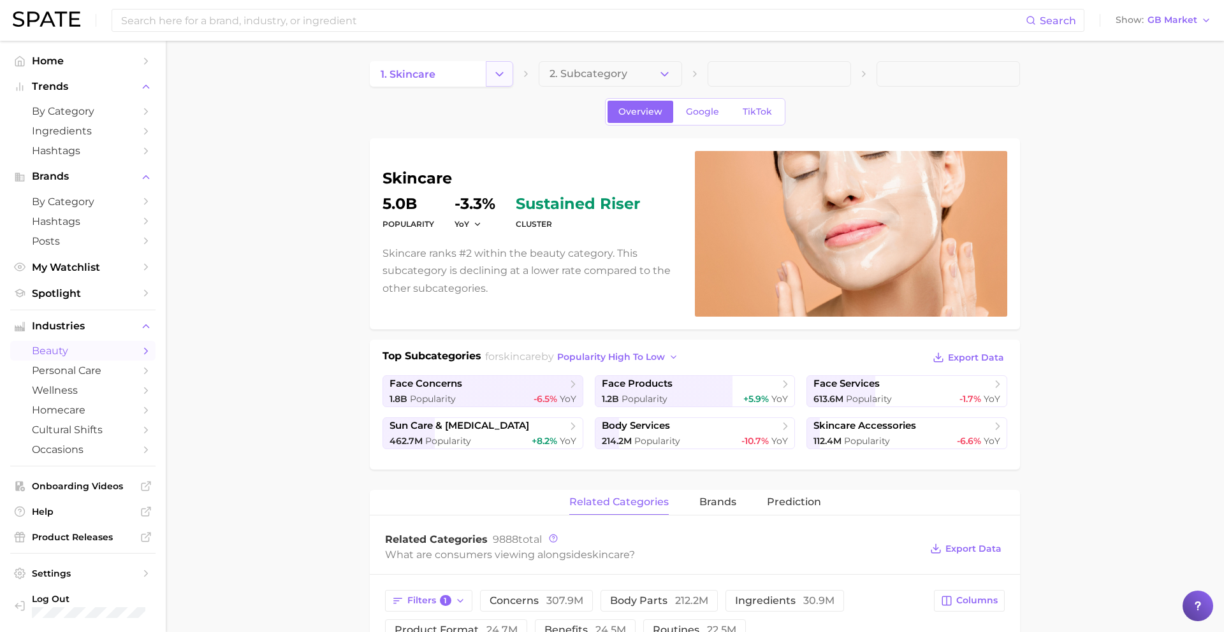
click at [493, 72] on icon "Change Category" at bounding box center [499, 74] width 13 height 13
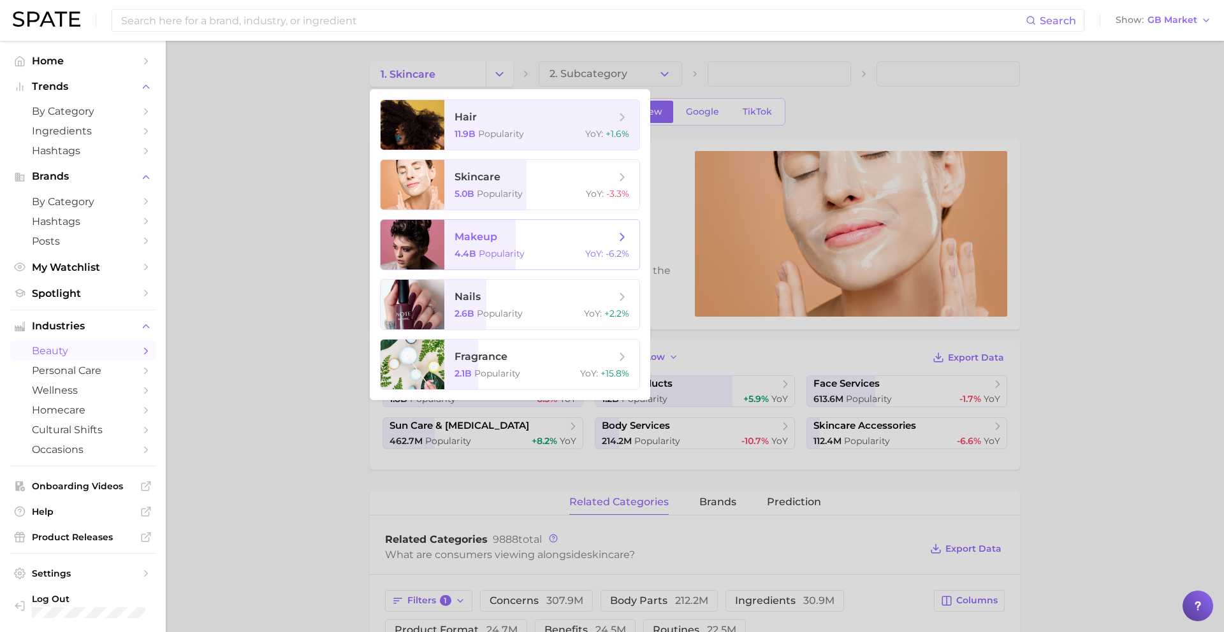
click at [491, 236] on span "makeup" at bounding box center [475, 237] width 43 height 12
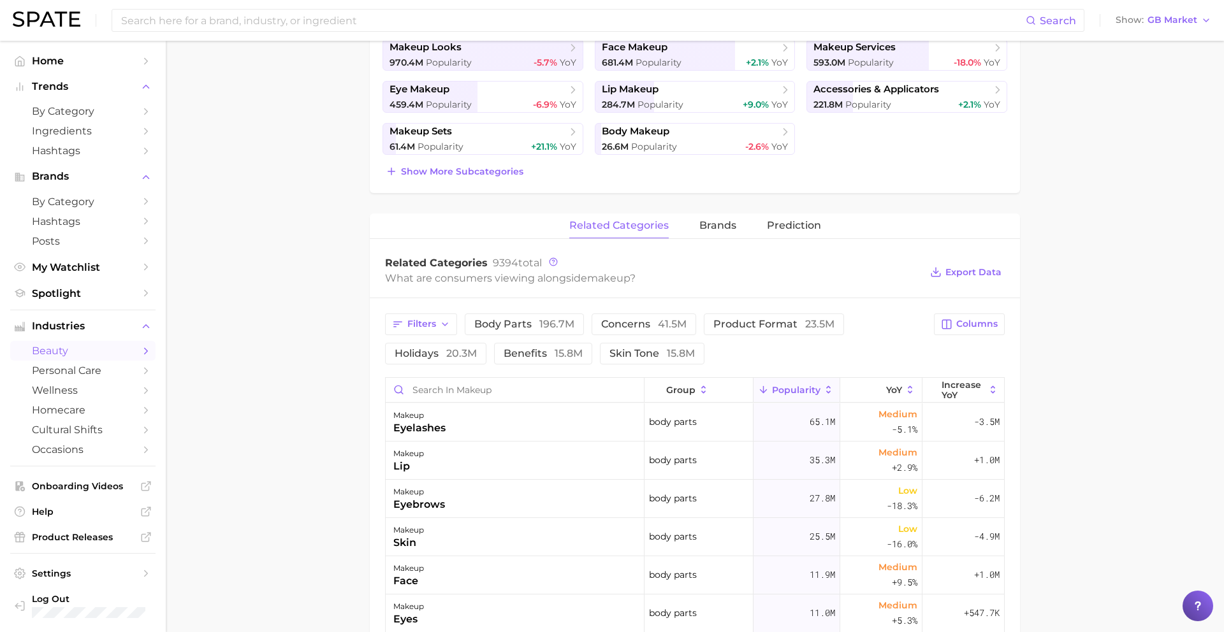
scroll to position [337, 0]
click at [651, 316] on button "concerns 41.5m" at bounding box center [643, 324] width 105 height 22
click at [951, 319] on icon "button" at bounding box center [946, 323] width 9 height 9
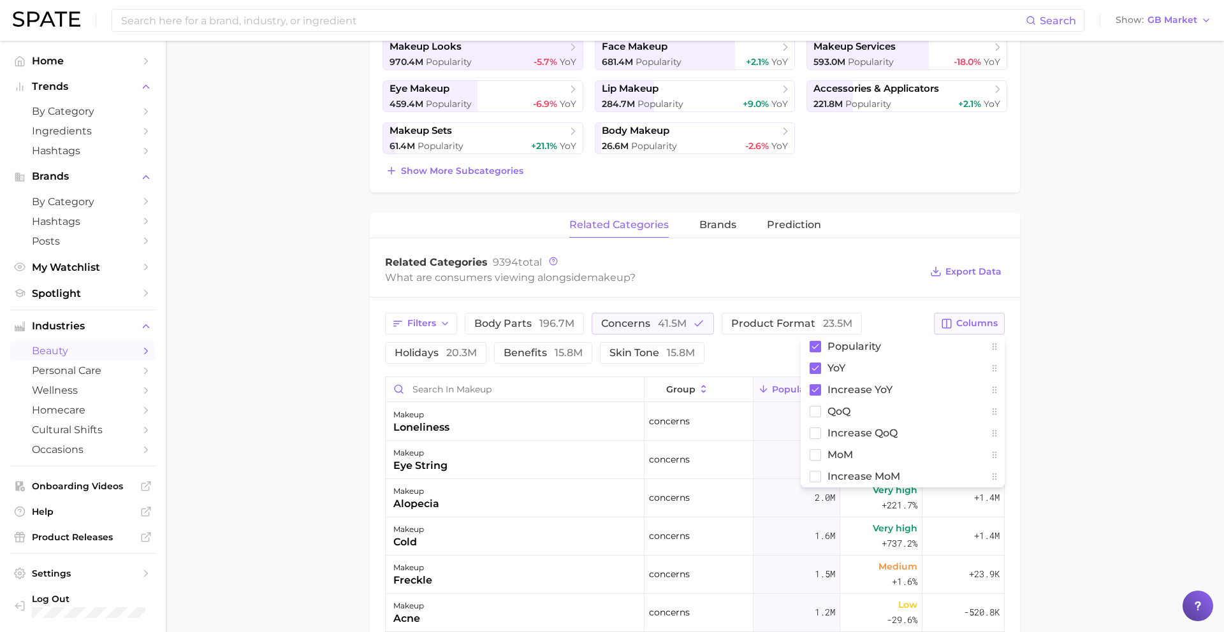
click at [951, 319] on icon "button" at bounding box center [946, 323] width 9 height 9
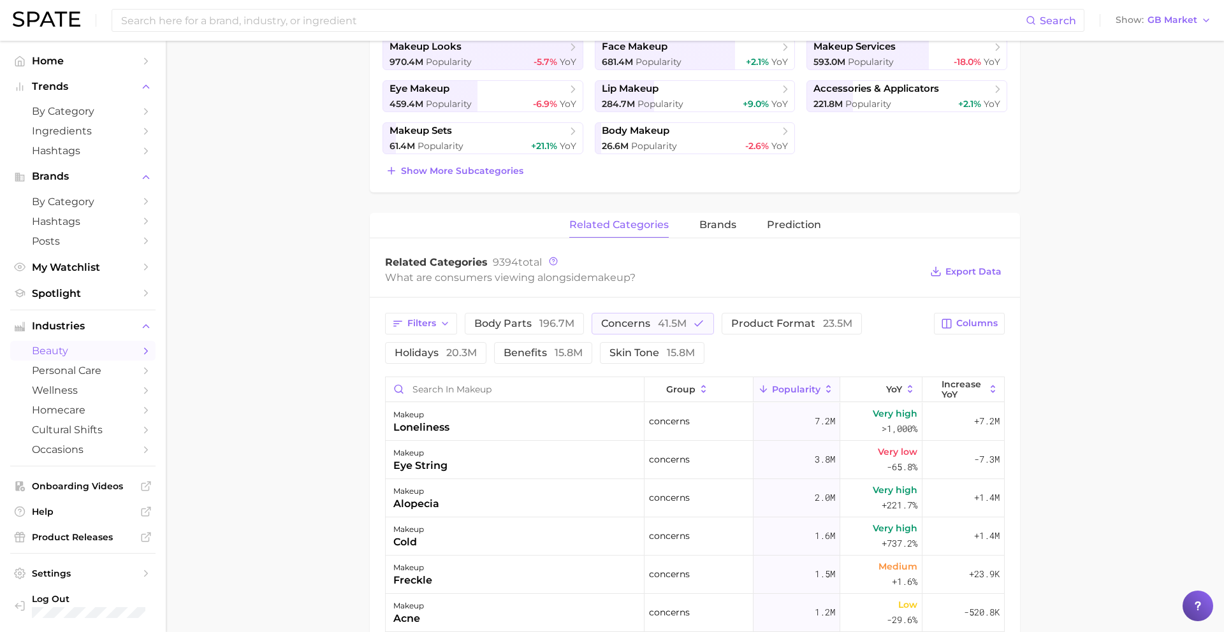
click at [909, 319] on div "Filters body parts 196.7m concerns 41.5m product format 23.5m holidays 20.3m be…" at bounding box center [655, 338] width 541 height 51
click at [955, 385] on span "Increase YoY" at bounding box center [962, 389] width 43 height 20
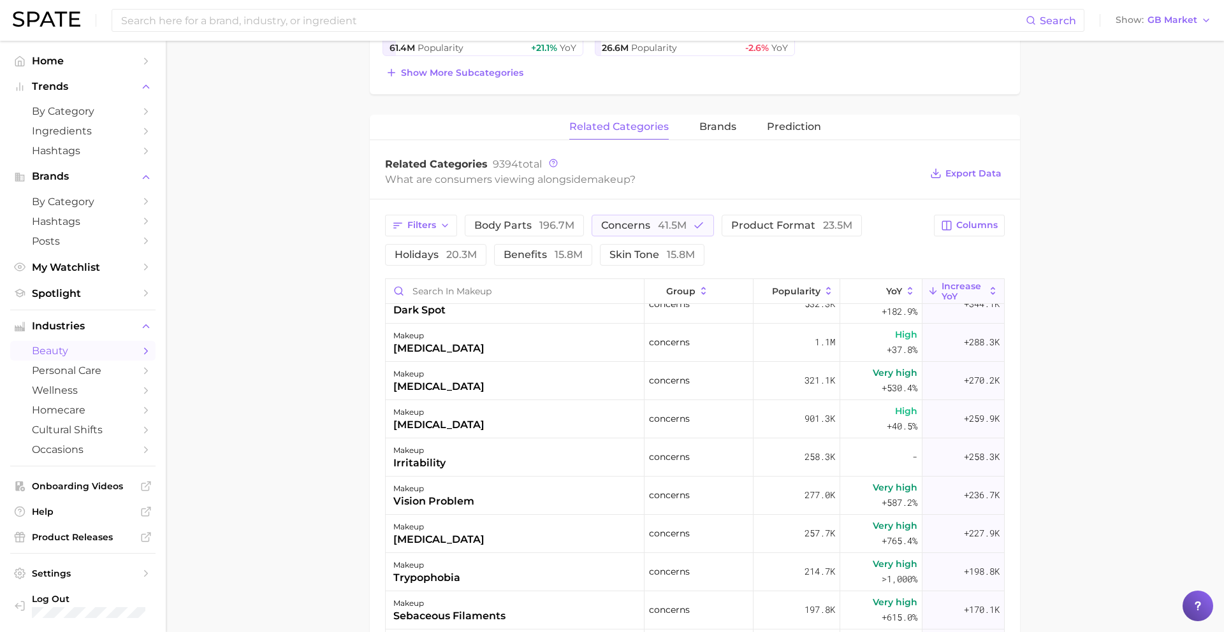
scroll to position [368, 0]
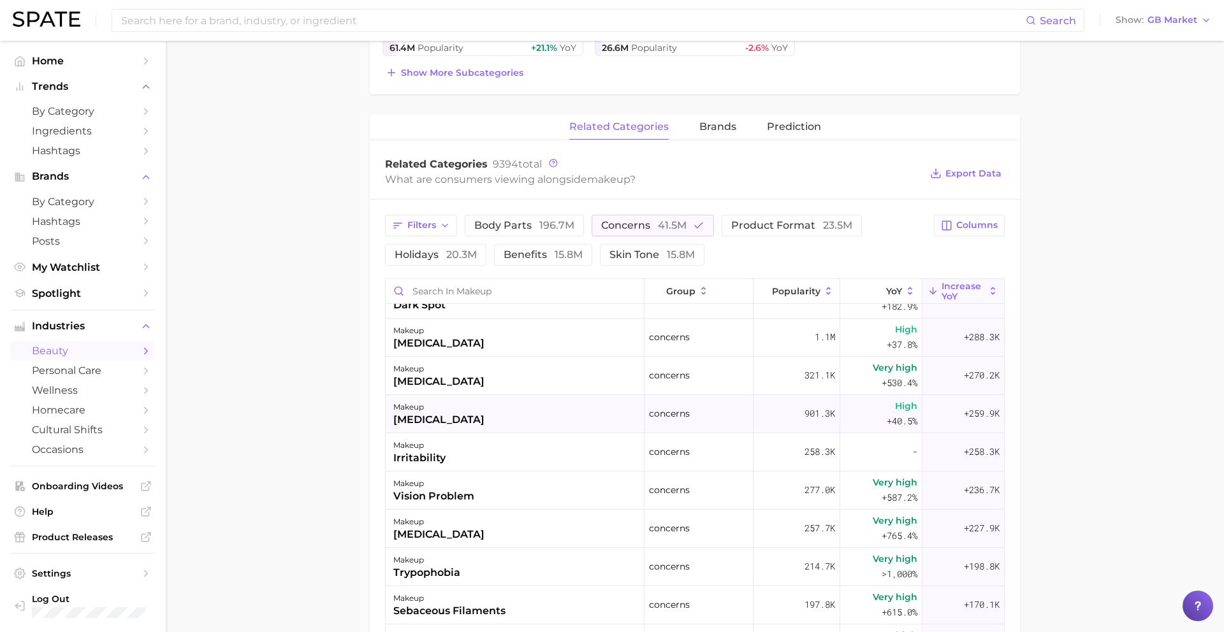
click at [575, 415] on div "makeup dry skin" at bounding box center [515, 414] width 259 height 38
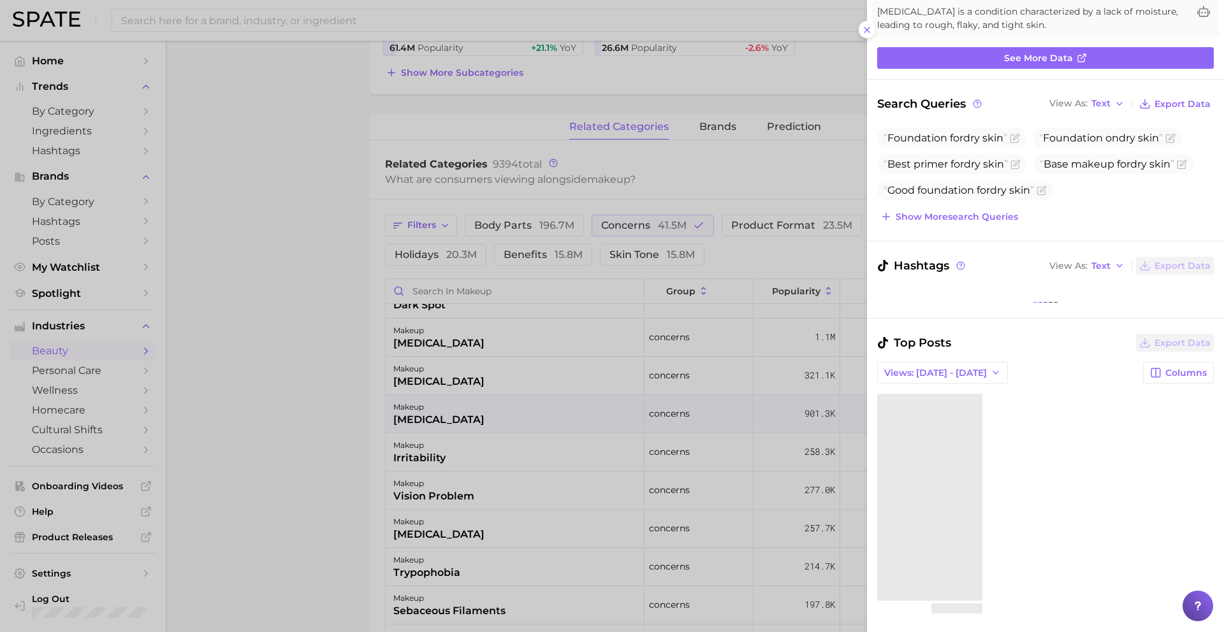
scroll to position [120, 0]
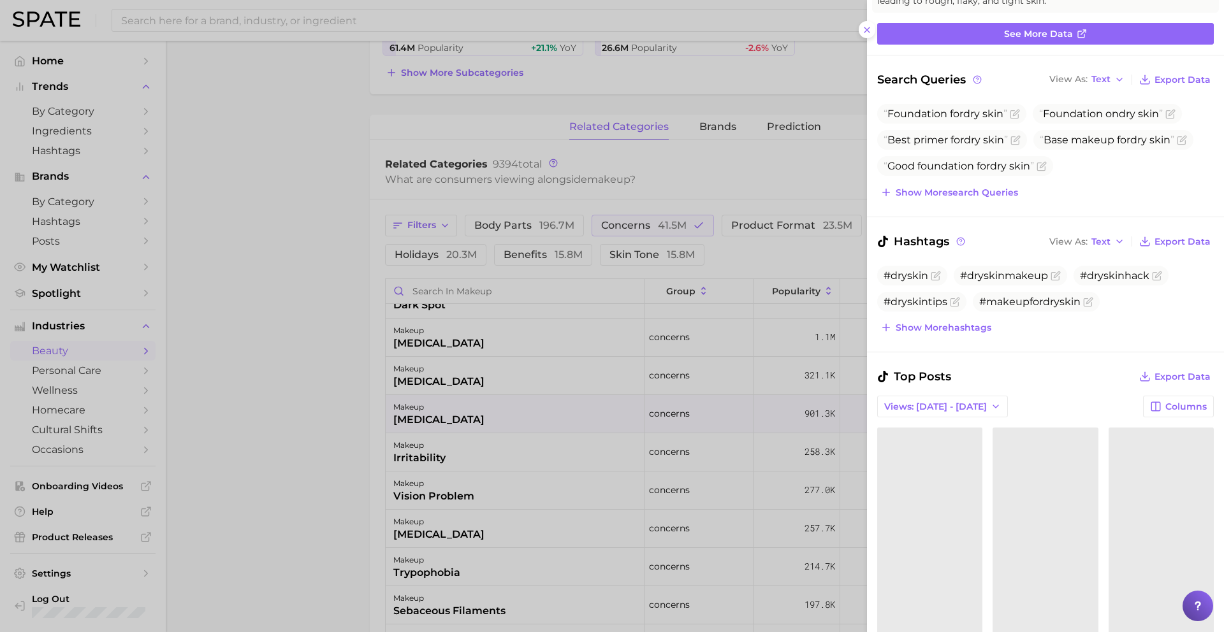
click at [503, 445] on div at bounding box center [612, 316] width 1224 height 632
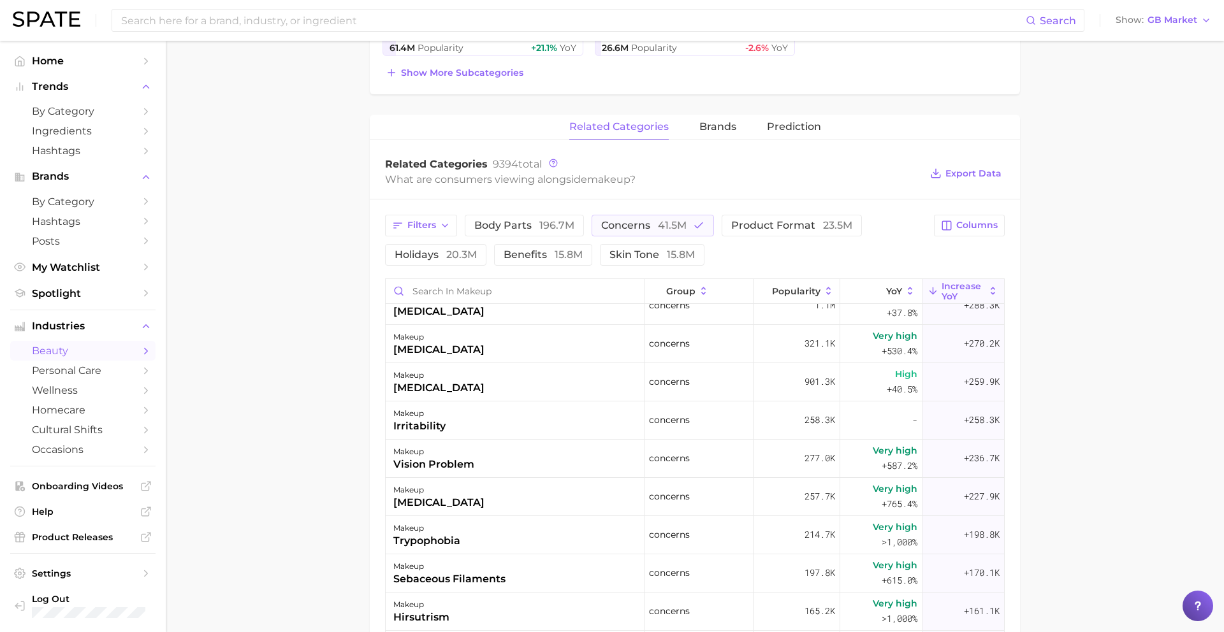
scroll to position [401, 0]
click at [495, 415] on div "makeup irritability" at bounding box center [515, 419] width 259 height 38
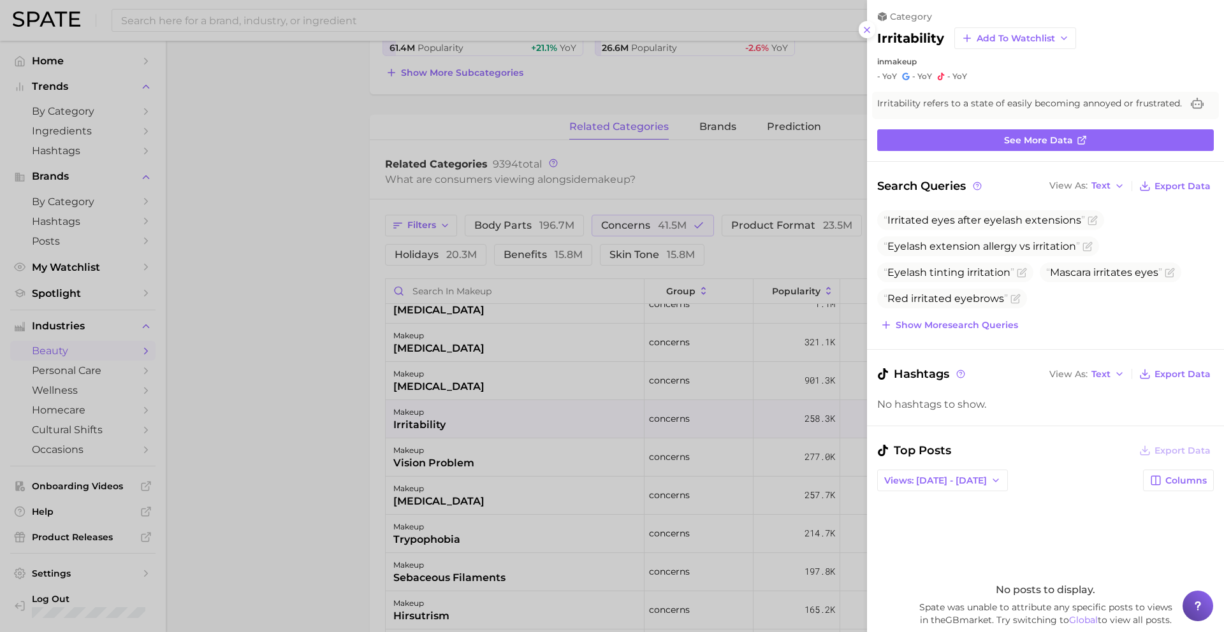
scroll to position [5, 0]
click at [477, 503] on div at bounding box center [612, 316] width 1224 height 632
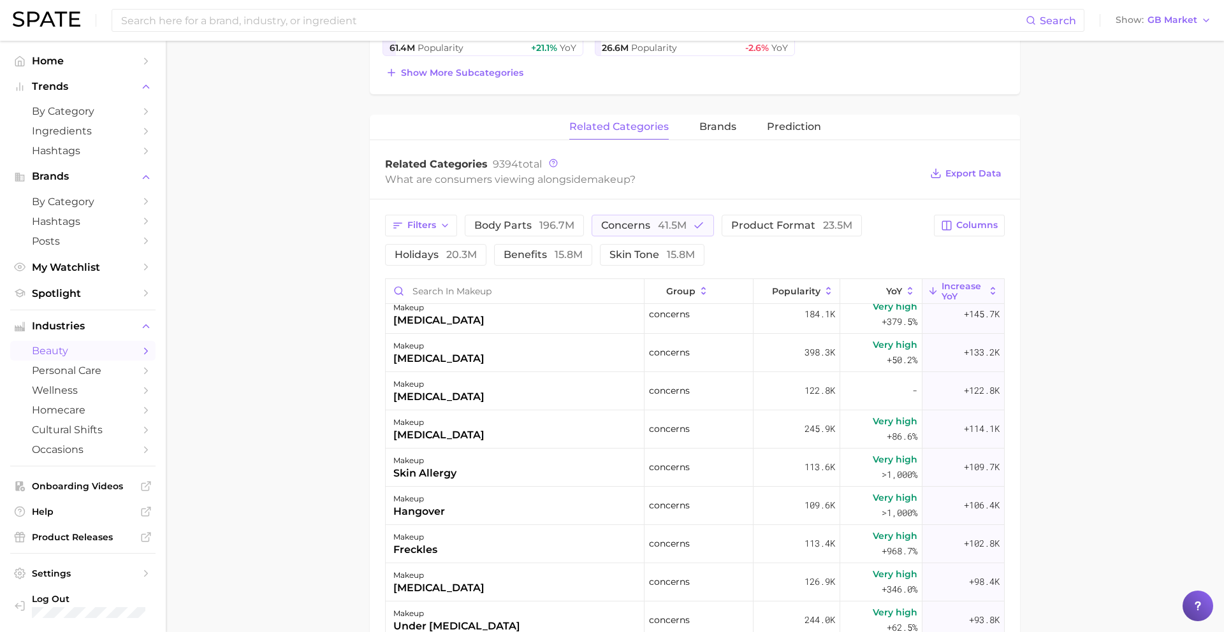
scroll to position [749, 0]
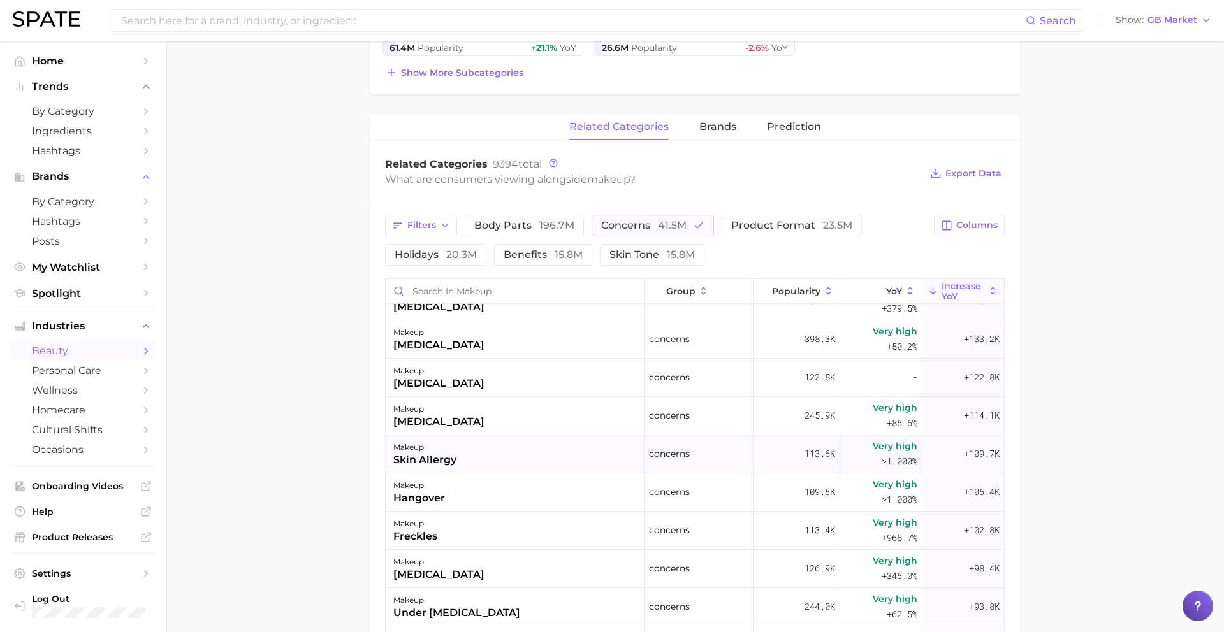
click at [484, 459] on div "makeup skin allergy" at bounding box center [515, 454] width 259 height 38
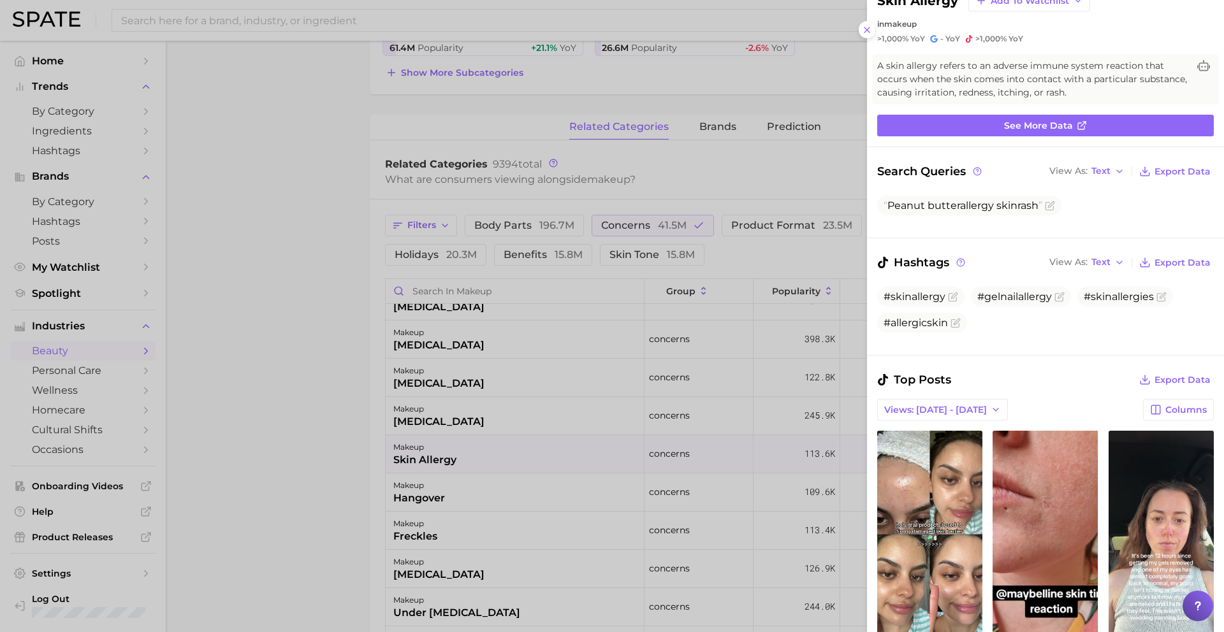
scroll to position [141, 0]
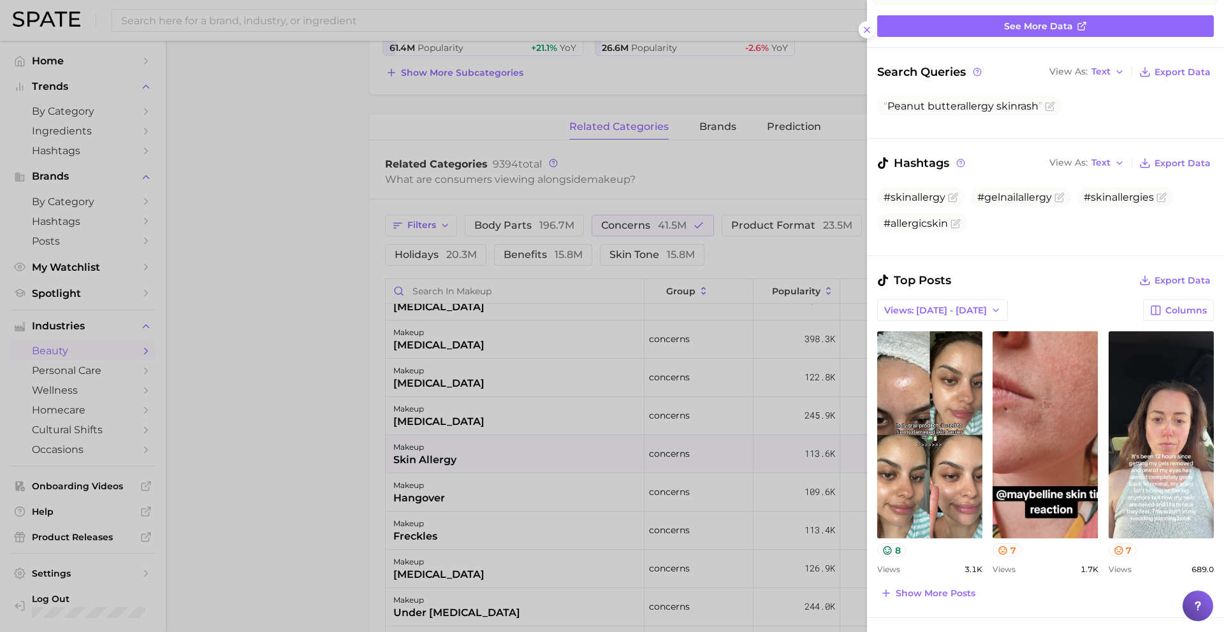
click at [534, 503] on div at bounding box center [612, 316] width 1224 height 632
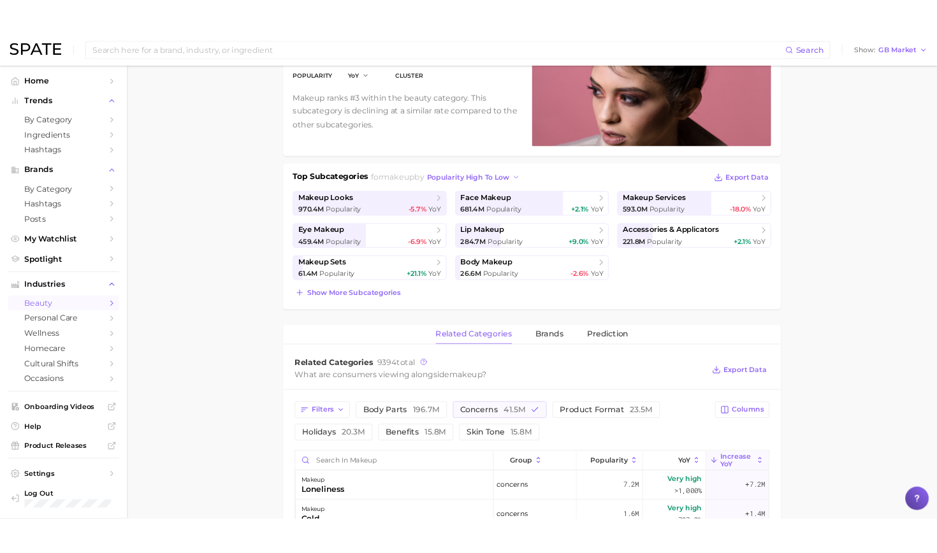
scroll to position [0, 0]
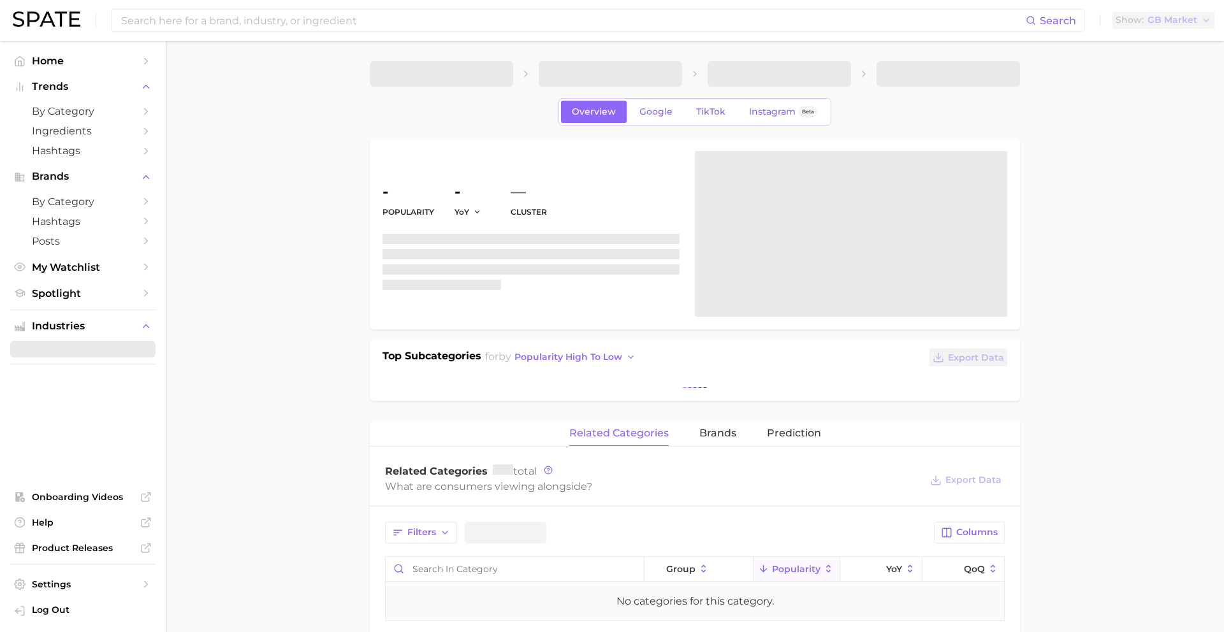
scroll to position [324, 0]
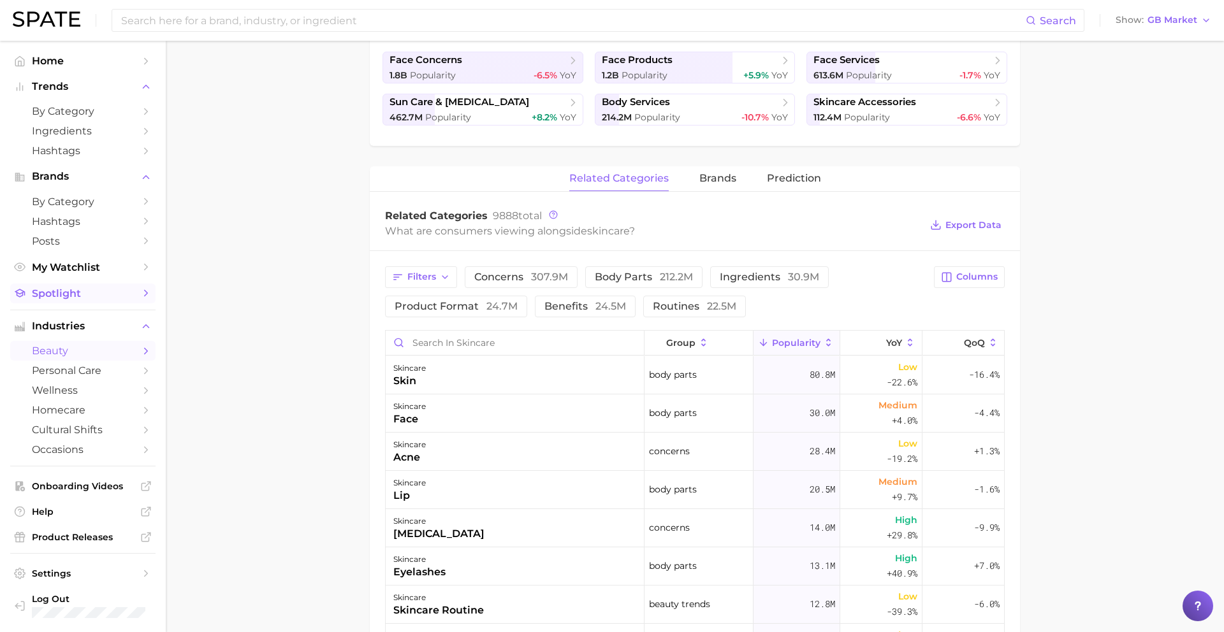
click at [52, 296] on span "Spotlight" at bounding box center [83, 293] width 102 height 12
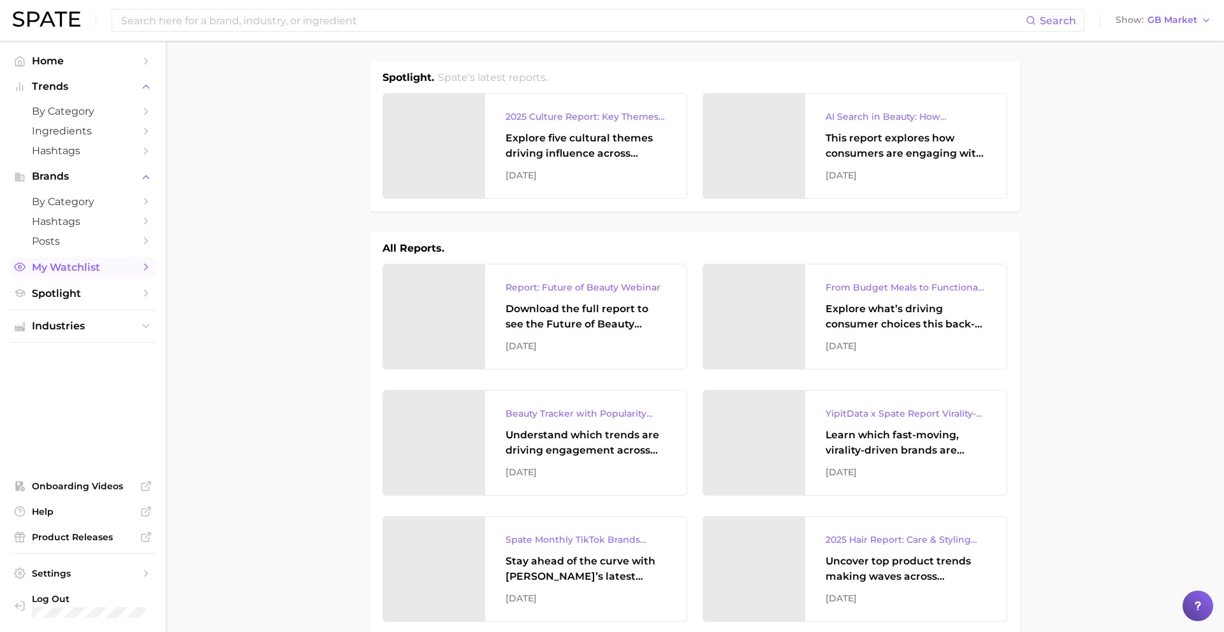
click at [103, 270] on span "My Watchlist" at bounding box center [83, 267] width 102 height 12
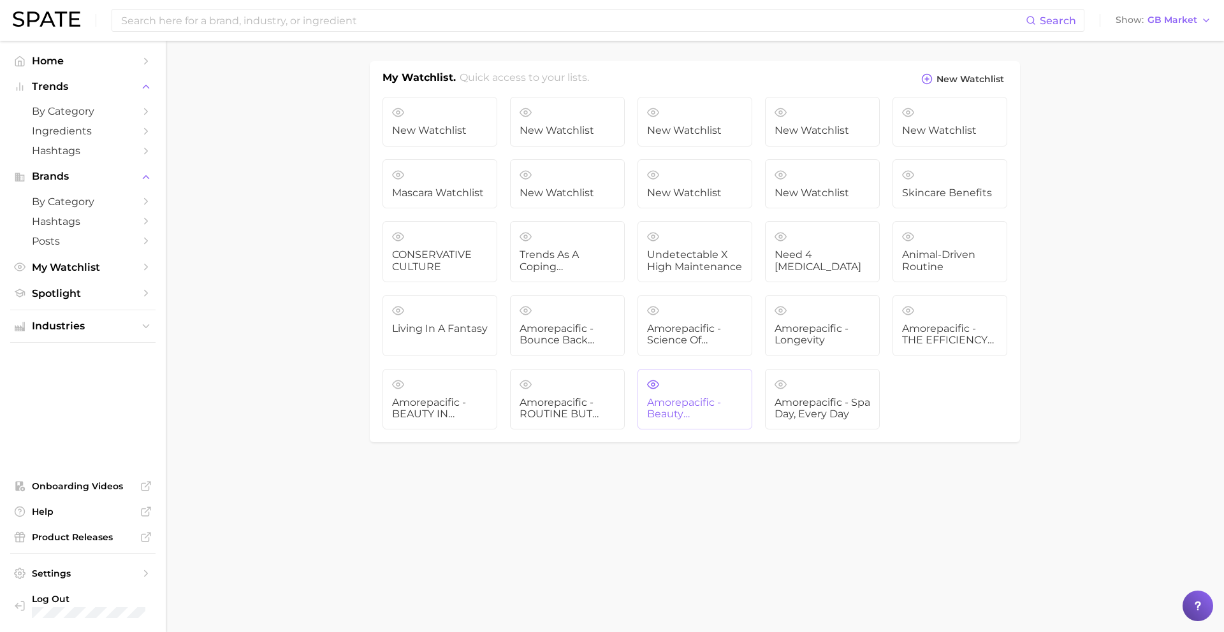
click at [704, 413] on span "Amorepacific - Beauty Multitaskers" at bounding box center [695, 409] width 96 height 24
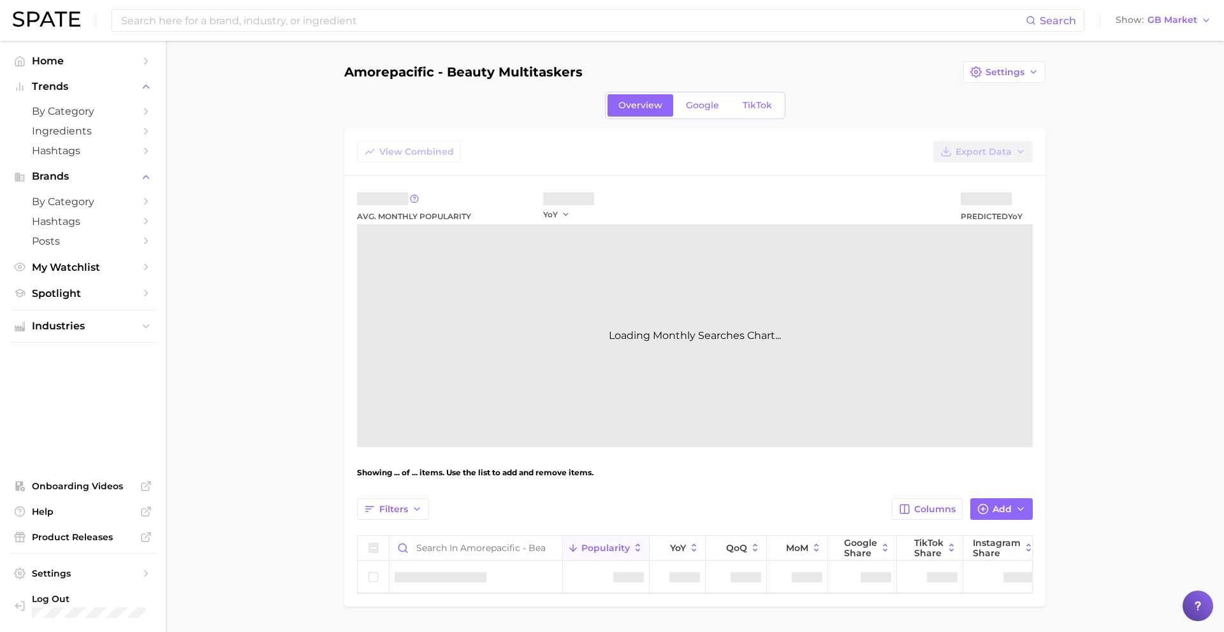
scroll to position [38, 0]
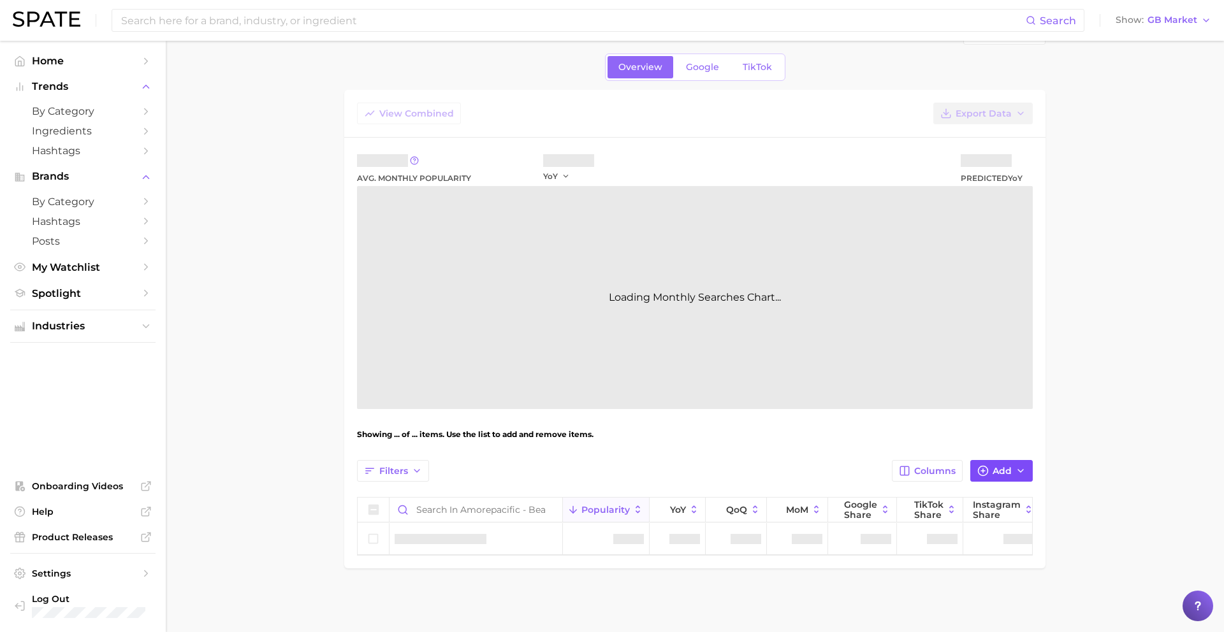
click at [981, 472] on icon "button" at bounding box center [982, 470] width 11 height 11
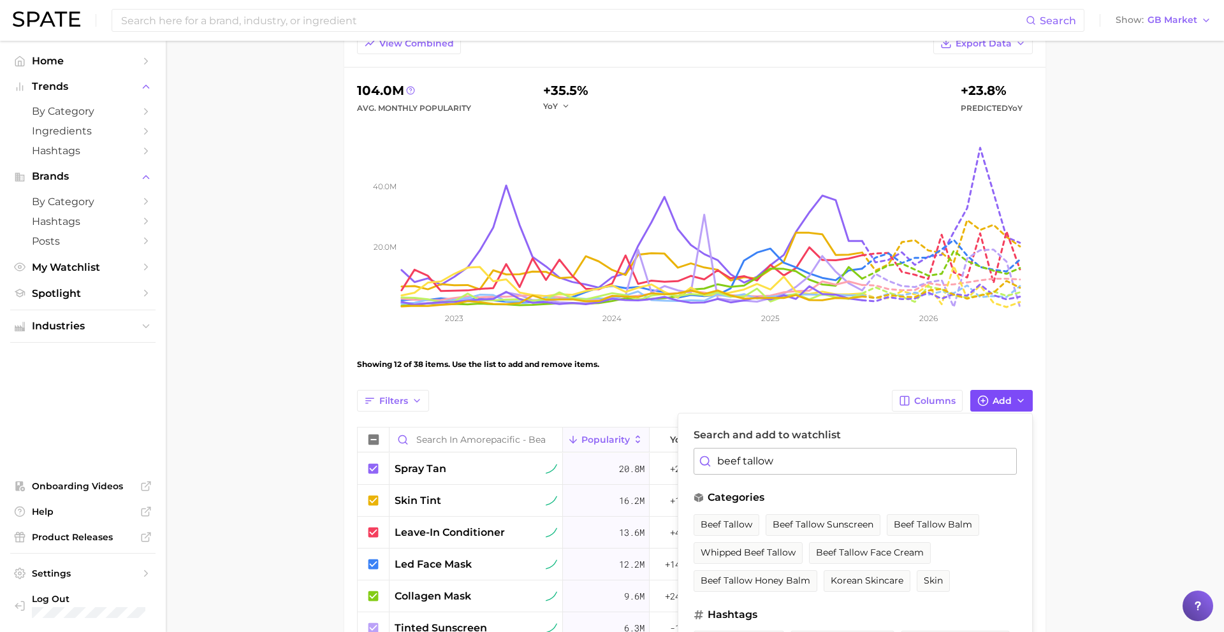
scroll to position [112, 0]
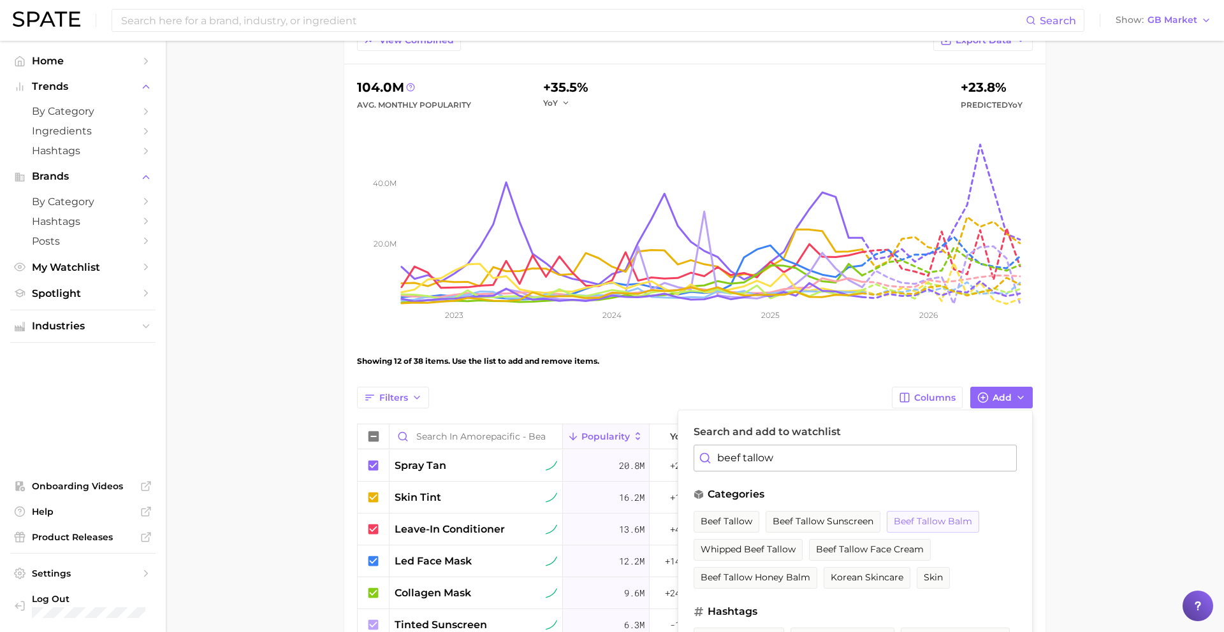
type input "beef tallow"
click at [937, 524] on span "beef tallow balm" at bounding box center [932, 521] width 78 height 11
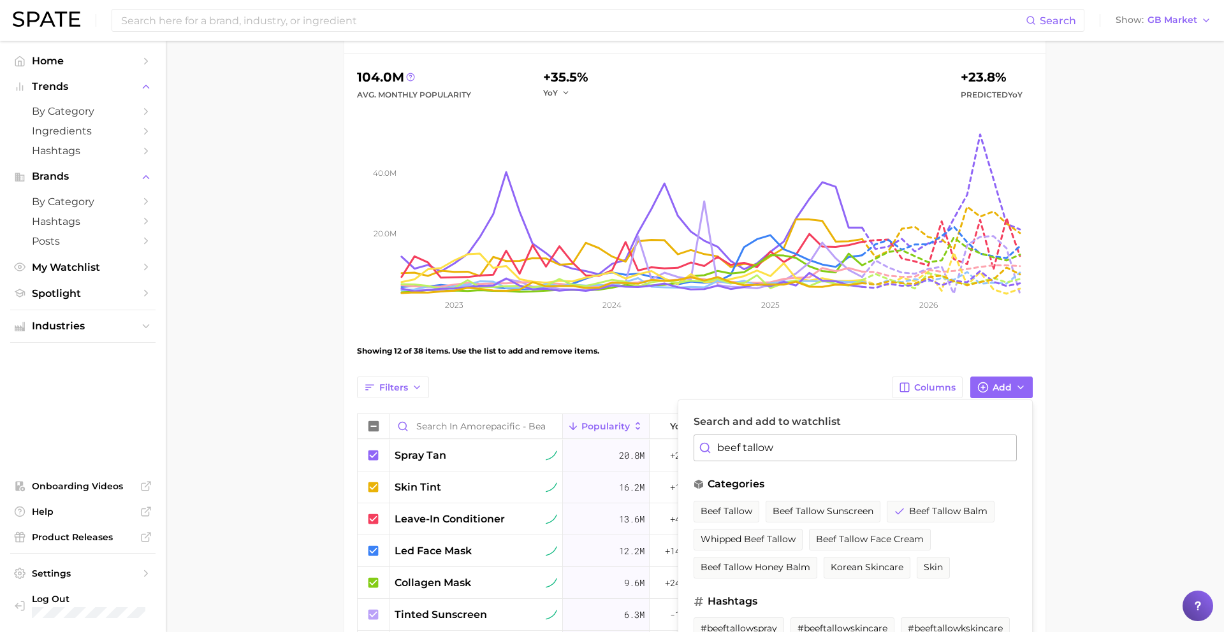
scroll to position [130, 0]
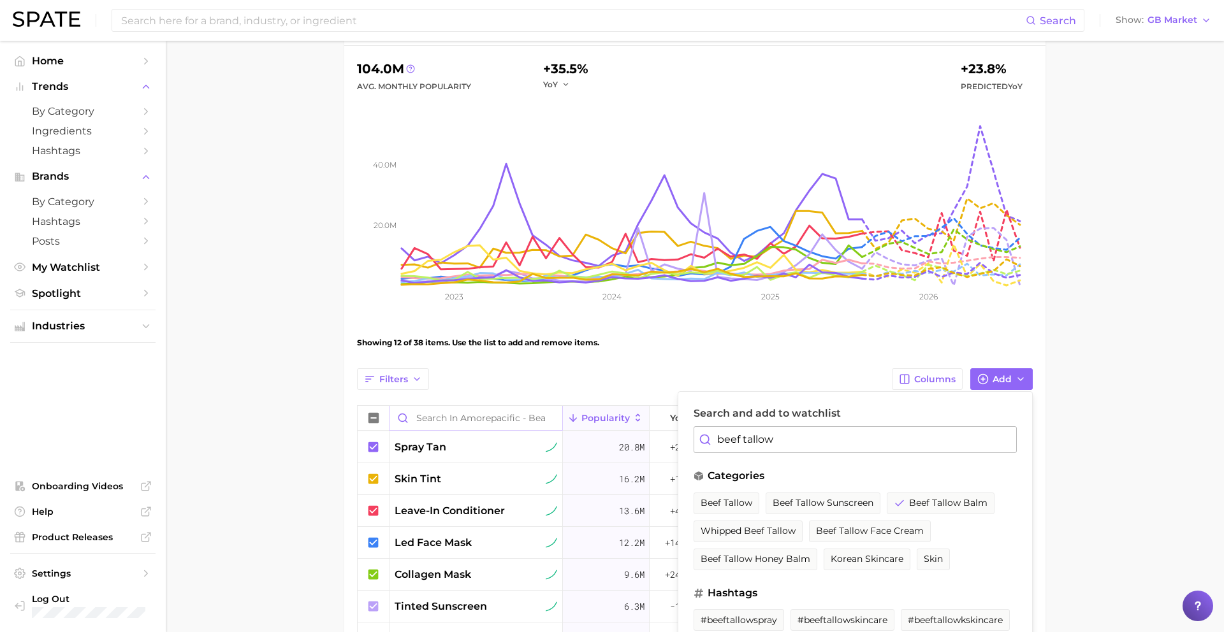
click at [466, 417] on input "Search in Amorepacific - Beauty Multitaskers" at bounding box center [475, 418] width 173 height 24
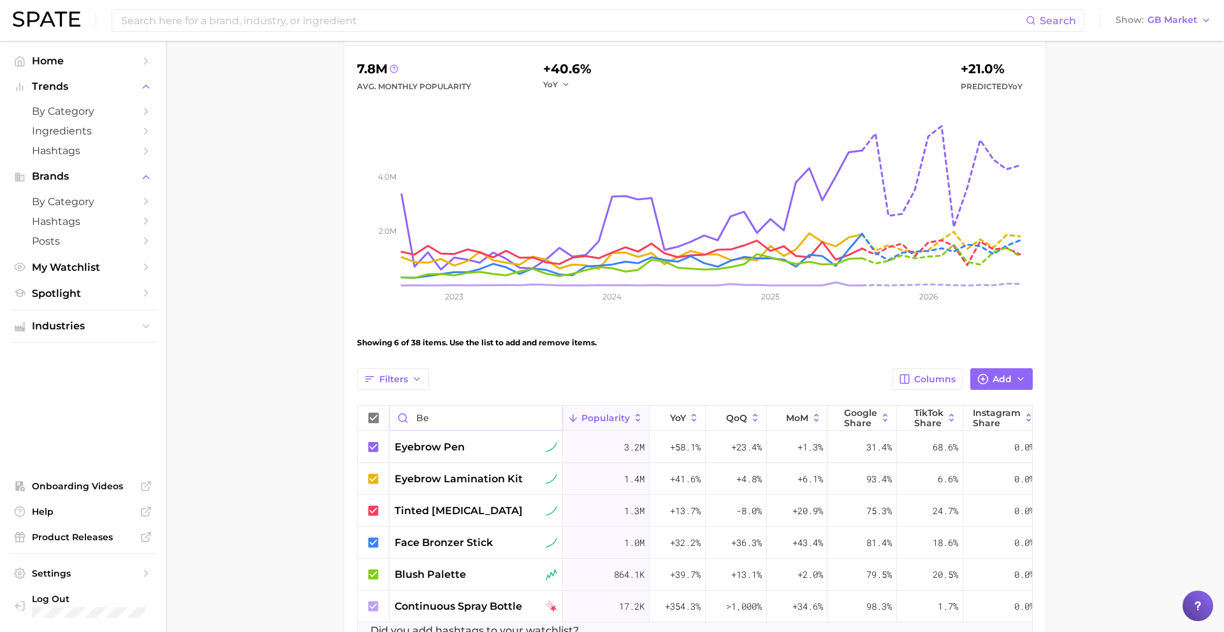
scroll to position [38, 0]
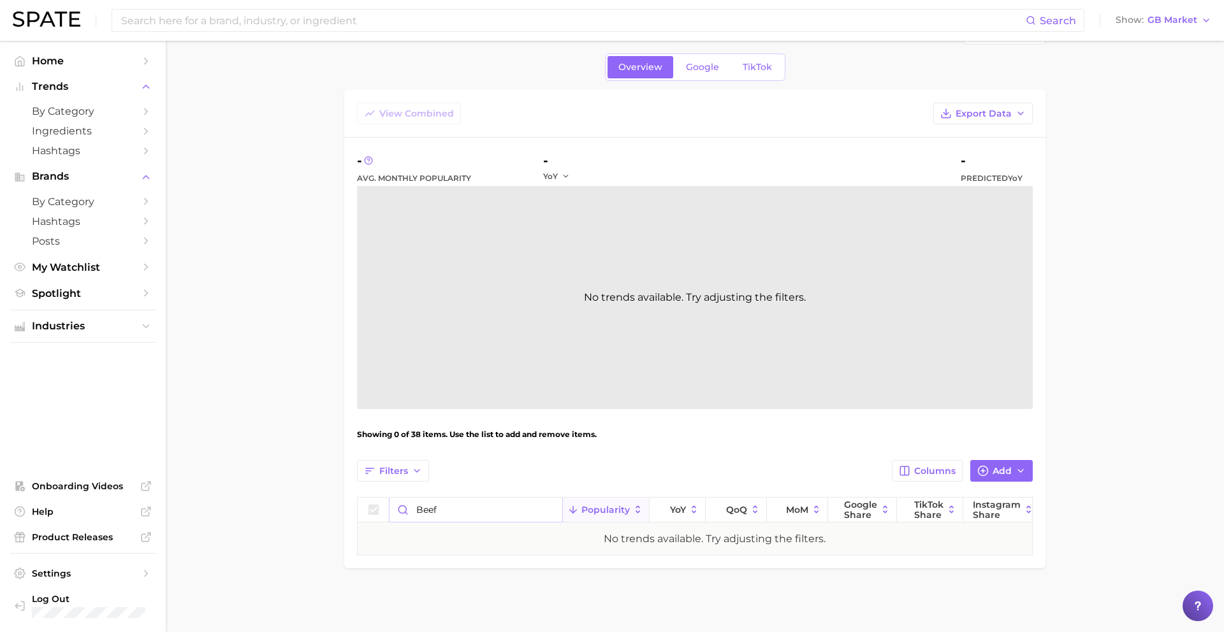
type input "beef t"
click at [551, 510] on input "beef t" at bounding box center [475, 510] width 173 height 24
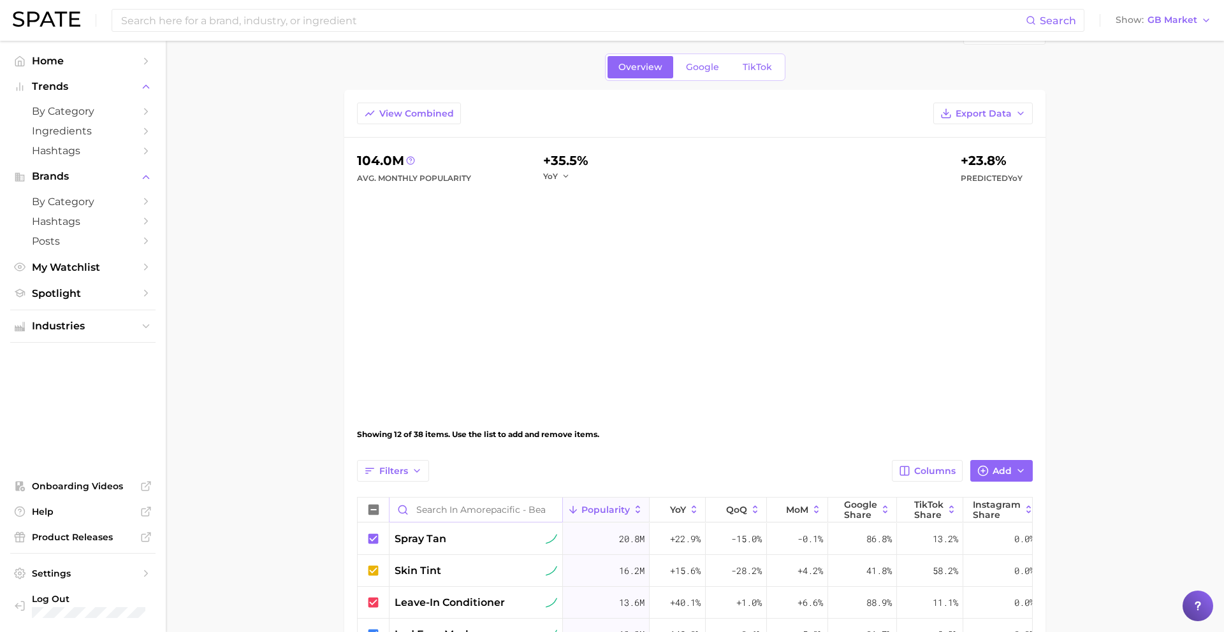
scroll to position [130, 0]
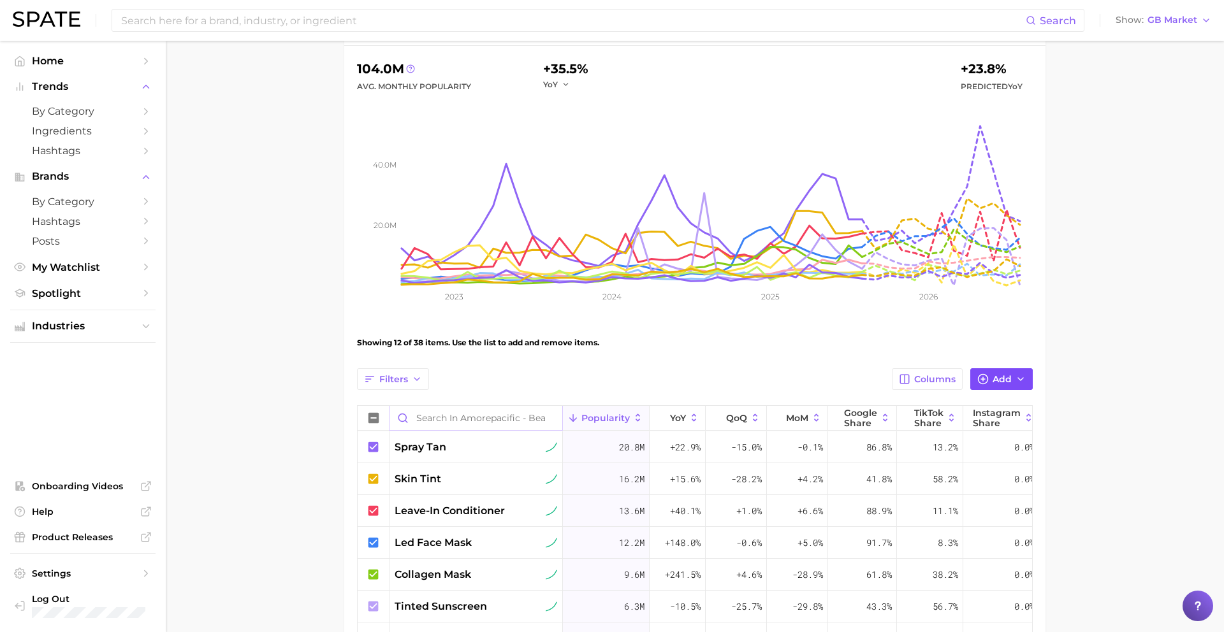
click at [1007, 385] on button "Add" at bounding box center [1001, 379] width 62 height 22
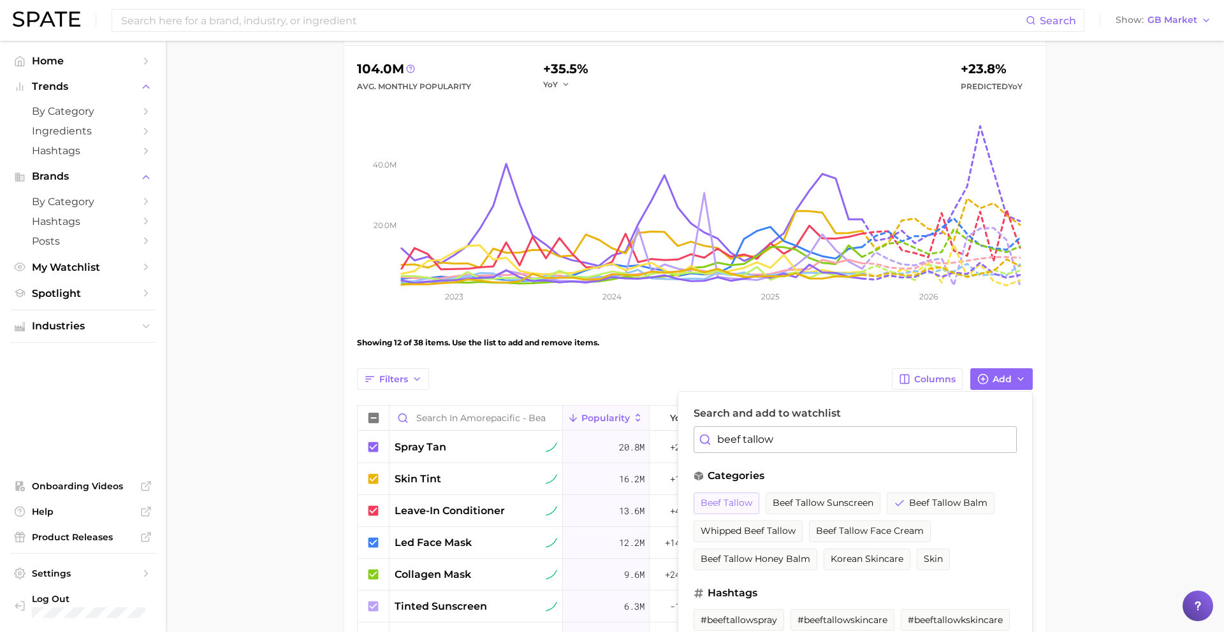
click at [731, 504] on span "beef tallow" at bounding box center [726, 503] width 52 height 11
click at [749, 500] on span "beef tallow" at bounding box center [742, 503] width 52 height 11
click at [769, 537] on button "whipped beef tallow" at bounding box center [747, 532] width 109 height 22
click at [750, 363] on div "View Combined Export Data 104.0m Avg. Monthly Popularity +35.5% YoY +23.8% Pred…" at bounding box center [694, 524] width 675 height 1027
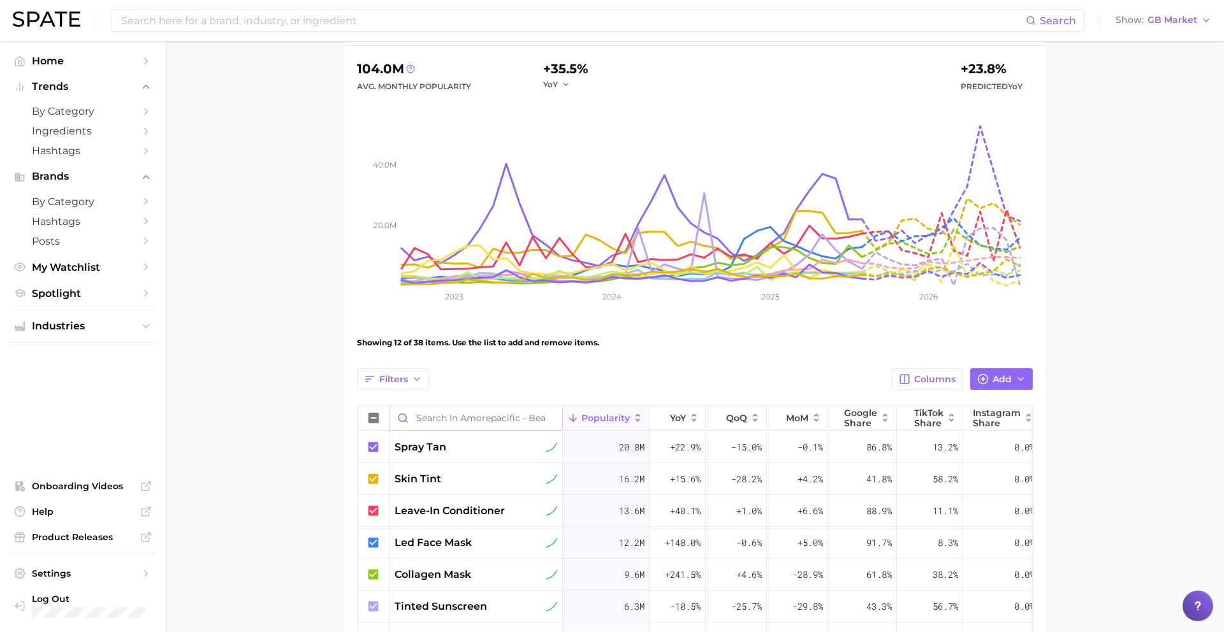
click at [476, 419] on input "Search in Amorepacific - Beauty Multitaskers" at bounding box center [475, 418] width 173 height 24
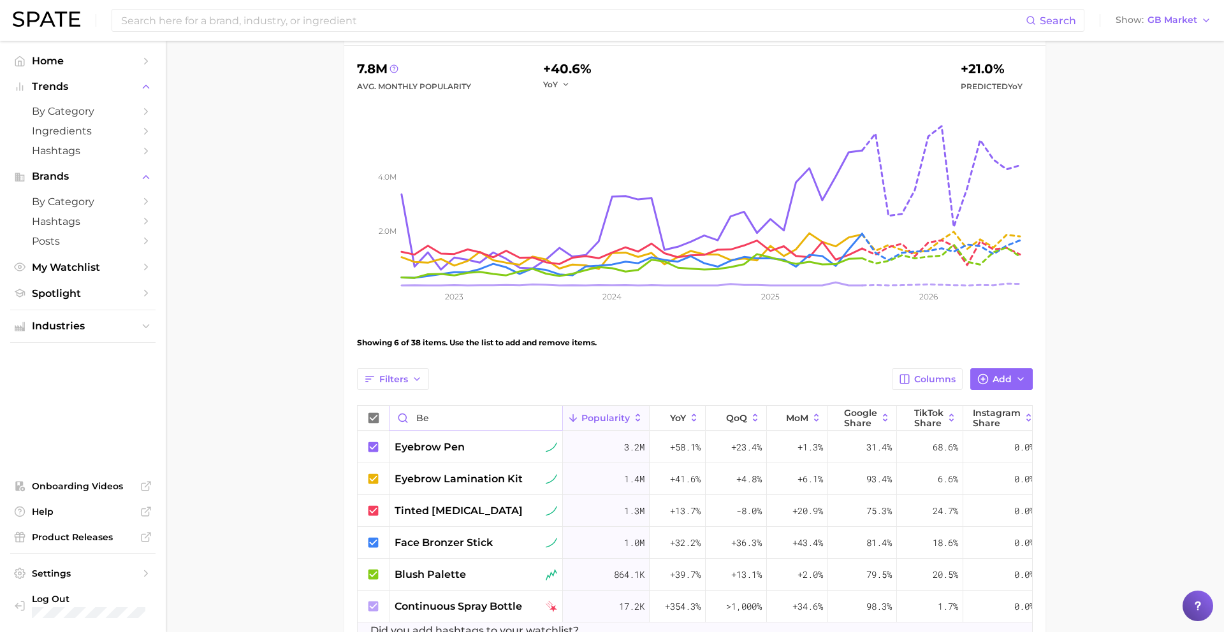
scroll to position [38, 0]
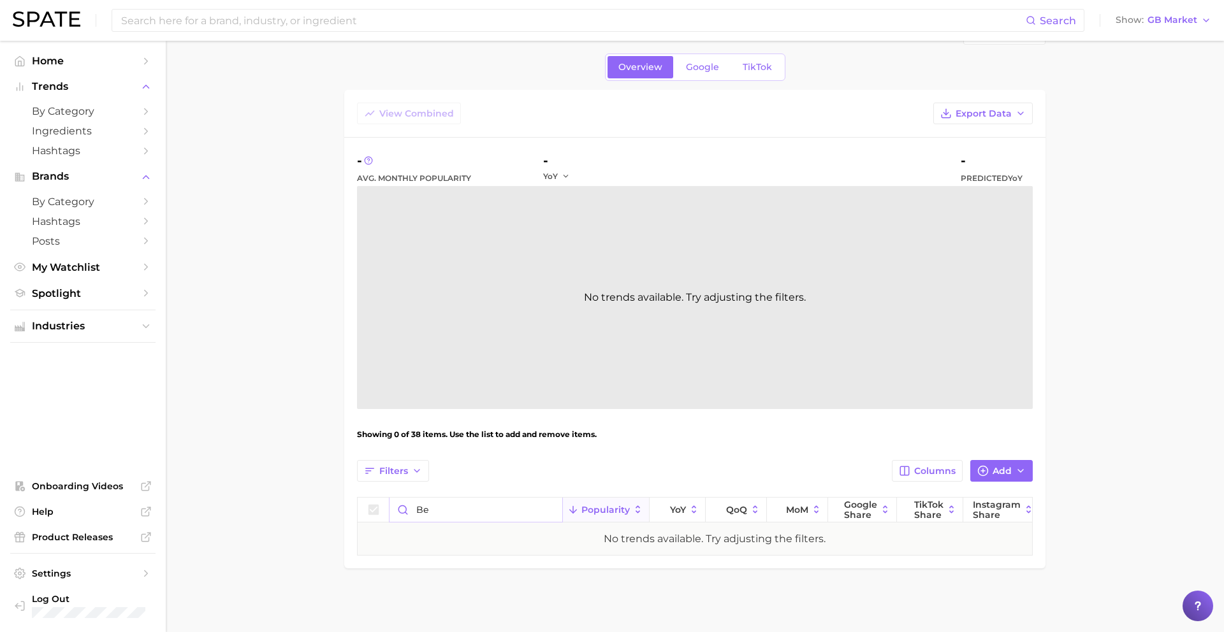
type input "b"
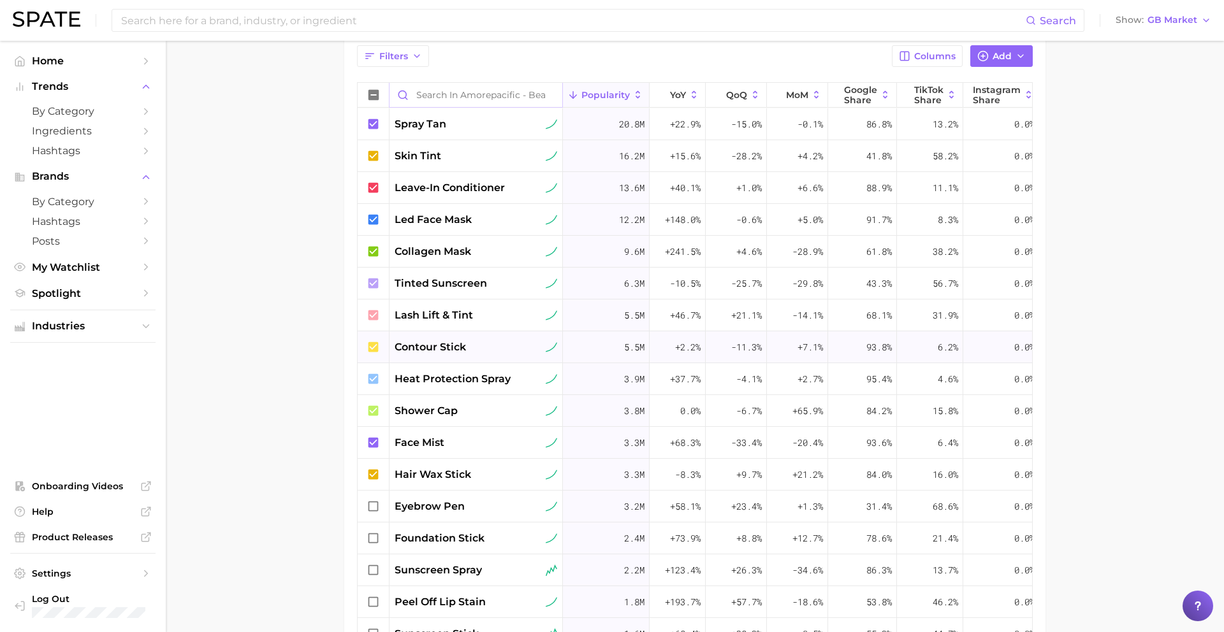
scroll to position [220, 0]
